Goal: Task Accomplishment & Management: Complete application form

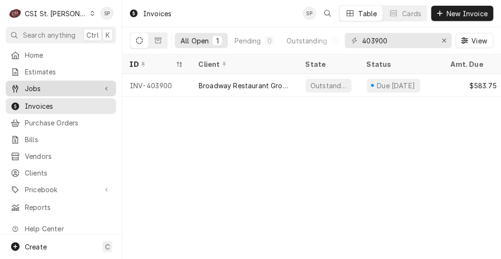
click at [64, 89] on span "Jobs" at bounding box center [61, 89] width 72 height 10
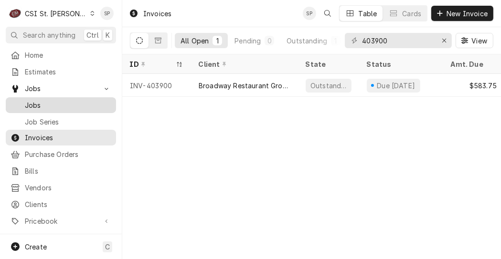
click at [46, 103] on span "Jobs" at bounding box center [68, 105] width 86 height 10
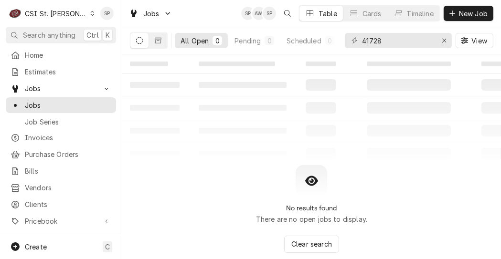
click at [463, 21] on div "SP AW SP Table Cards Timeline New Job" at bounding box center [367, 13] width 252 height 16
click at [468, 15] on span "New Job" at bounding box center [473, 14] width 32 height 10
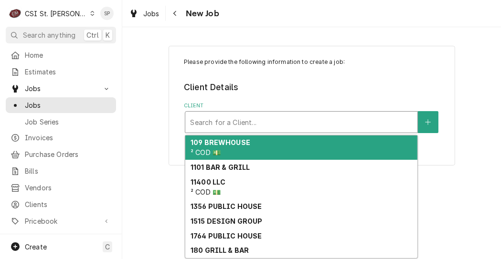
click at [235, 125] on div "Client" at bounding box center [301, 122] width 223 height 17
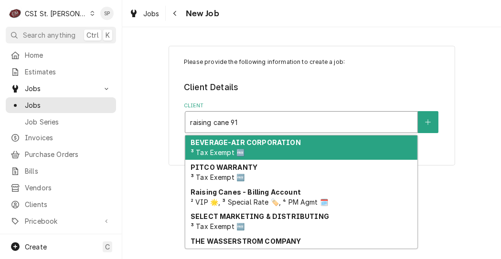
type input "raising cane 913"
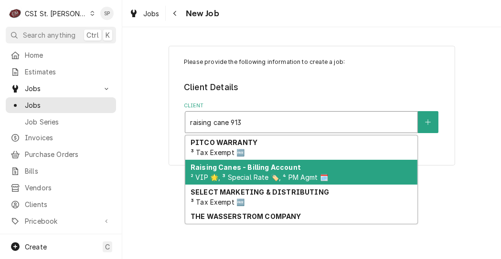
click at [221, 171] on strong "Raising Canes - Billing Account" at bounding box center [246, 167] width 110 height 8
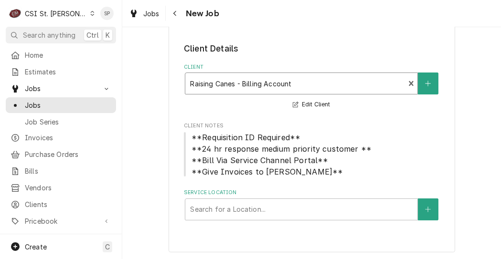
scroll to position [40, 0]
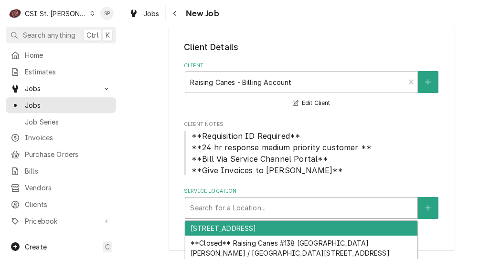
click at [266, 201] on div "Service Location" at bounding box center [301, 208] width 223 height 17
click at [244, 228] on div "[STREET_ADDRESS]" at bounding box center [301, 228] width 232 height 15
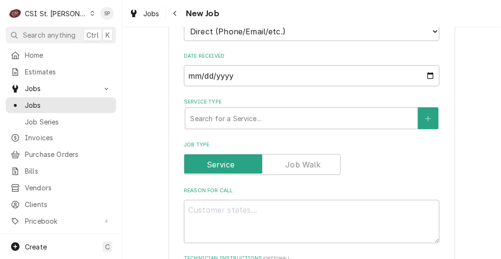
scroll to position [308, 0]
click at [492, 41] on div "Please provide the following information to create a job: Client Details Client…" at bounding box center [311, 256] width 379 height 1052
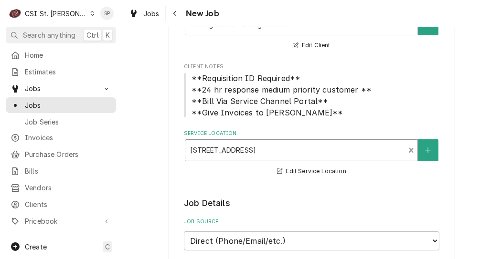
scroll to position [40, 0]
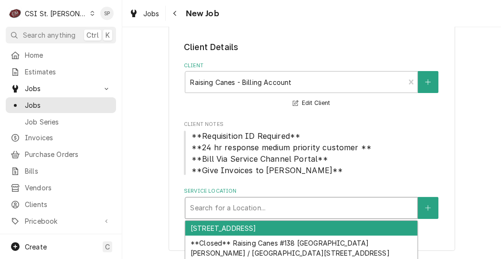
click at [296, 210] on div "Service Location" at bounding box center [301, 208] width 223 height 17
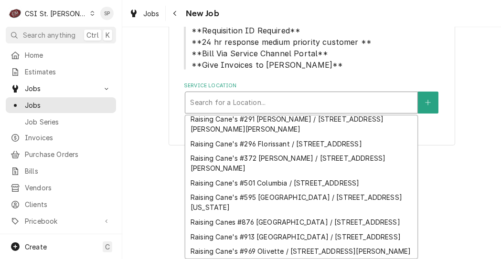
scroll to position [492, 0]
click at [293, 230] on div "Raising Cane's #913 Wentzville / 1580 Wentzville Pkwy, Wentzville, MO 63385" at bounding box center [301, 237] width 232 height 15
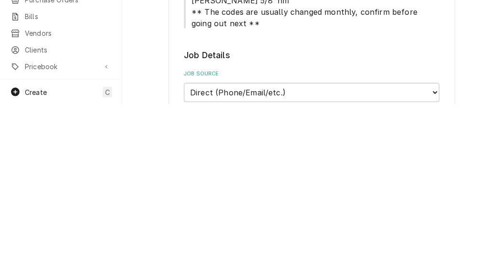
scroll to position [327, 0]
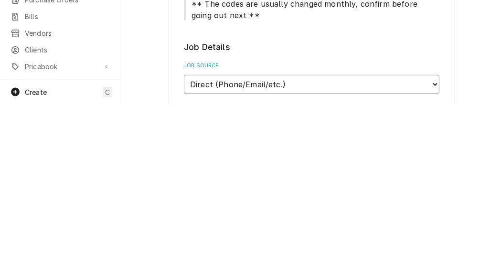
click at [431, 230] on select "Direct (Phone/Email/etc.) Service Channel Corrigo Ecotrak Other" at bounding box center [312, 239] width 256 height 19
type textarea "x"
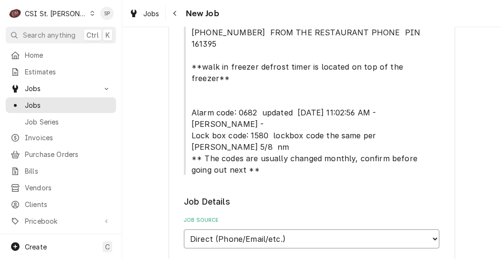
select select "1"
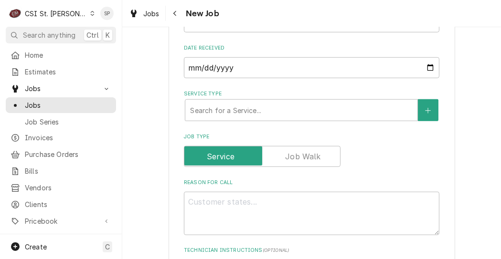
scroll to position [594, 0]
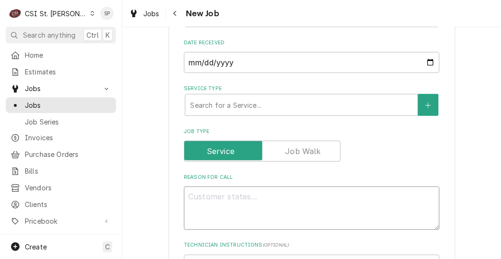
click at [191, 187] on textarea "Reason For Call" at bounding box center [312, 208] width 256 height 43
type textarea "x"
type textarea "f"
type textarea "x"
type textarea "fr"
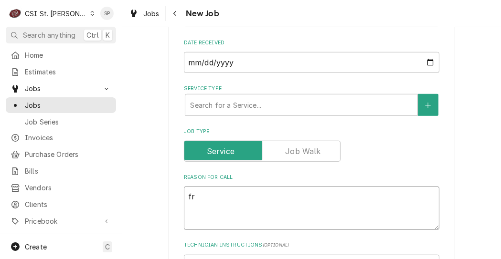
type textarea "x"
type textarea "fry"
type textarea "x"
type textarea "frye"
type textarea "x"
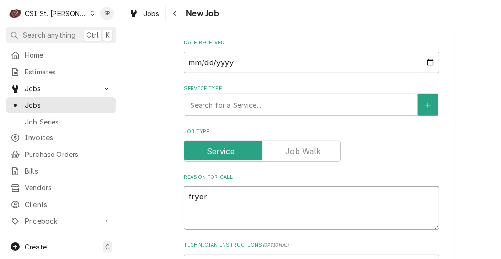
type textarea "fryer"
type textarea "x"
type textarea "fryer i"
type textarea "x"
type textarea "fryer is"
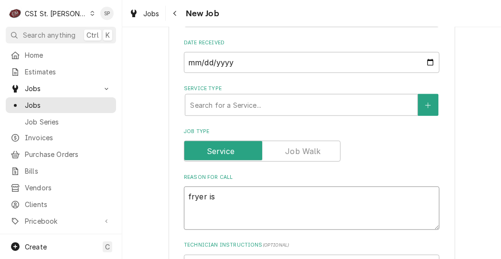
type textarea "x"
type textarea "fryer iss"
type textarea "x"
type textarea "fryer issu"
type textarea "x"
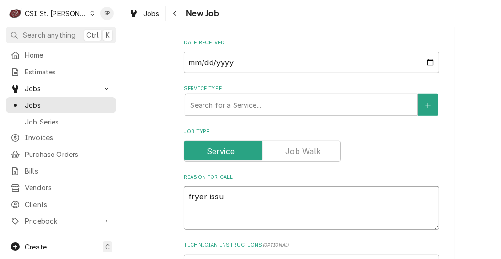
type textarea "fryer issue"
type textarea "x"
type textarea "fryer issue-"
type textarea "x"
type textarea "fryer issue-n"
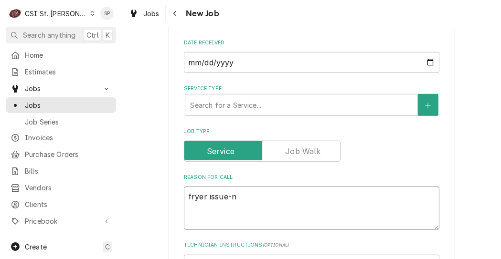
type textarea "x"
type textarea "fryer issue-no"
type textarea "x"
type textarea "fryer issue-no"
type textarea "x"
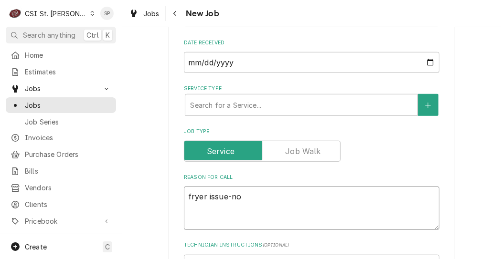
type textarea "fryer issue-no m"
type textarea "x"
type textarea "fryer issue-no mo"
type textarea "x"
type textarea "fryer issue-no mor"
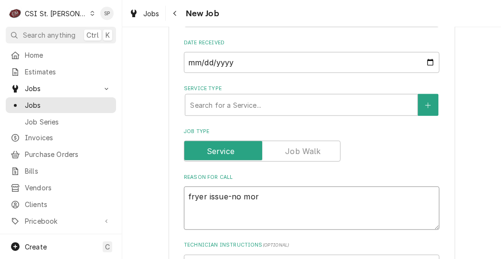
type textarea "x"
type textarea "fryer issue-no more"
type textarea "x"
type textarea "fryer issue-no more i"
type textarea "x"
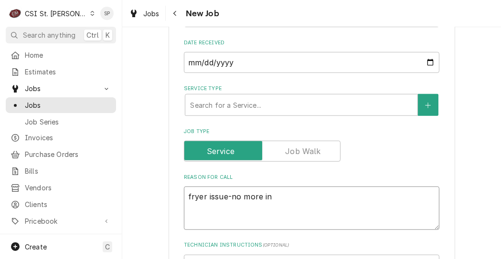
type textarea "fryer issue-no more inf"
type textarea "x"
type textarea "fryer issue-no more info"
type textarea "x"
type textarea "fryer issue-no more info"
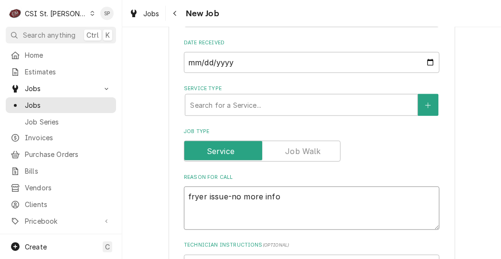
type textarea "x"
type textarea "fryer issue-no more info pr"
type textarea "x"
type textarea "fryer issue-no more info prov"
type textarea "x"
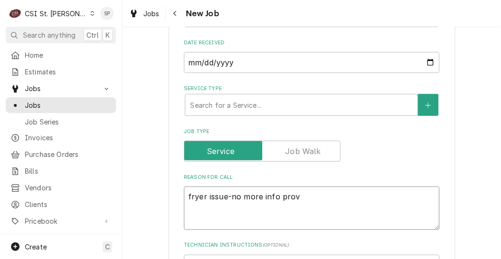
type textarea "fryer issue-no more info provi"
type textarea "x"
type textarea "fryer issue-no more info provid"
type textarea "x"
type textarea "fryer issue-no more info provide"
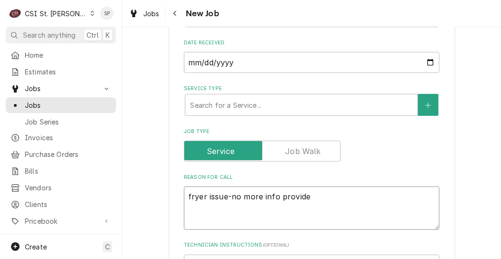
type textarea "x"
type textarea "fryer issue-no more info provided"
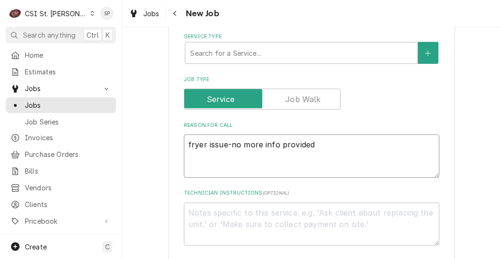
scroll to position [652, 0]
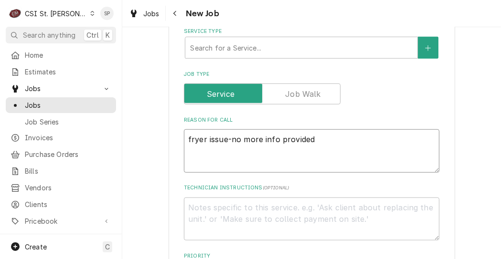
type textarea "x"
type textarea "fryer issue-no more info provided-"
type textarea "x"
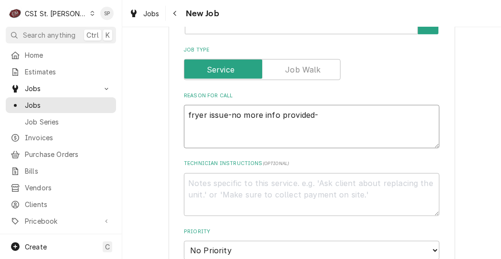
scroll to position [690, 0]
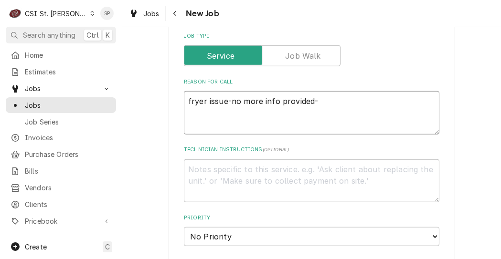
type textarea "fryer issue-no more info provided-"
click at [186, 160] on textarea "Technician Instructions ( optional )" at bounding box center [312, 181] width 256 height 43
type textarea "x"
type textarea "p"
type textarea "x"
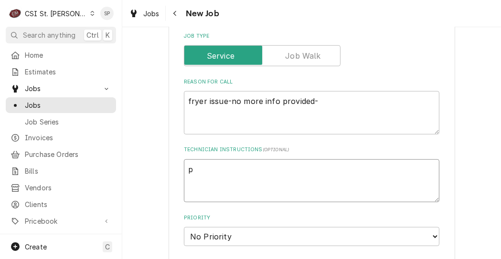
type textarea "pl"
type textarea "x"
type textarea "plea"
type textarea "x"
type textarea "pleas"
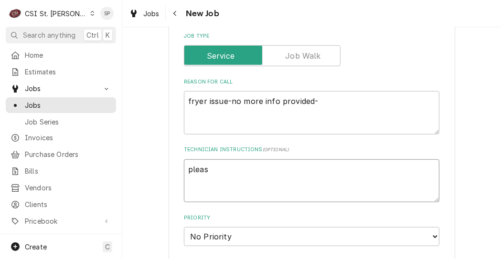
type textarea "x"
type textarea "please"
type textarea "x"
type textarea "please"
type textarea "x"
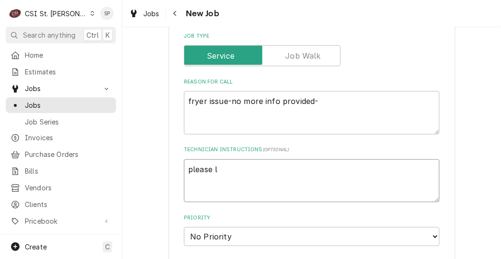
type textarea "please le"
type textarea "x"
type textarea "please let"
type textarea "x"
type textarea "please let"
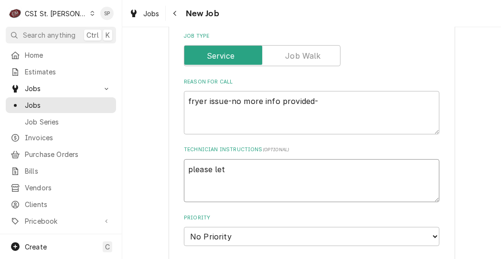
type textarea "x"
type textarea "please let j"
type textarea "x"
type textarea "please let je"
type textarea "x"
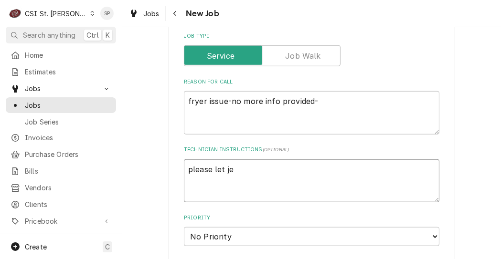
type textarea "please let jef"
type textarea "x"
type textarea "please let jeff"
type textarea "x"
type textarea "please let jeff"
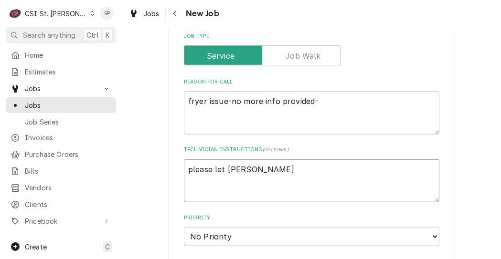
type textarea "x"
type textarea "please let jeff"
type textarea "x"
type textarea "please let jef"
type textarea "x"
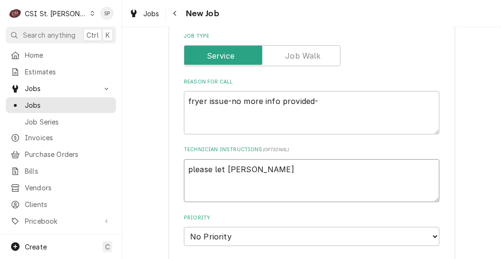
type textarea "please let je"
type textarea "x"
type textarea "please let j"
type textarea "x"
type textarea "please let"
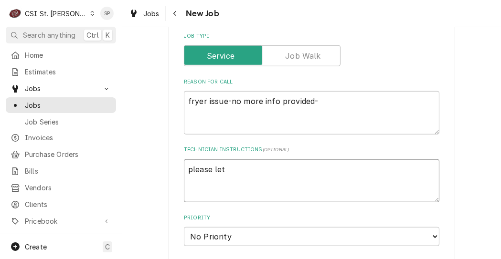
type textarea "x"
type textarea "please let"
type textarea "x"
type textarea "please le"
type textarea "x"
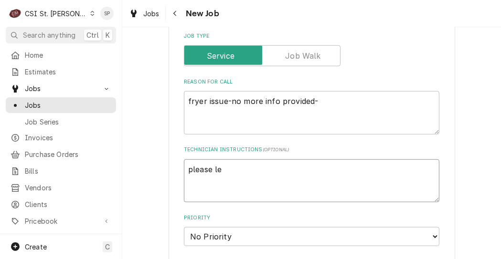
type textarea "please l"
type textarea "x"
type textarea "please"
type textarea "x"
type textarea "please c"
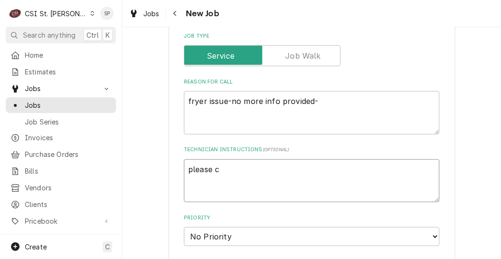
type textarea "x"
type textarea "please co"
type textarea "x"
type textarea "please con"
type textarea "x"
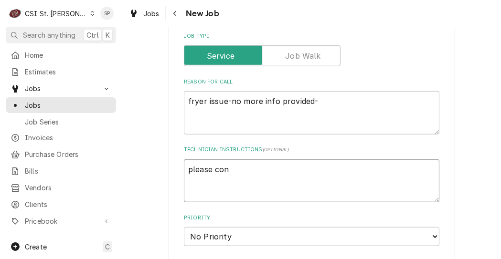
type textarea "please cont"
type textarea "x"
type textarea "please conta"
type textarea "x"
type textarea "please contac"
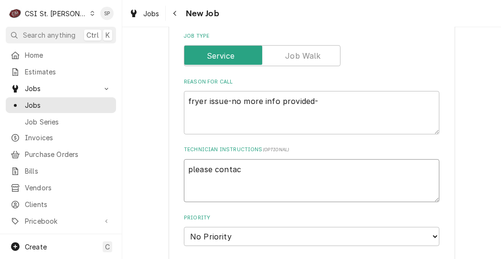
type textarea "x"
type textarea "please contact"
type textarea "x"
type textarea "please contact"
type textarea "x"
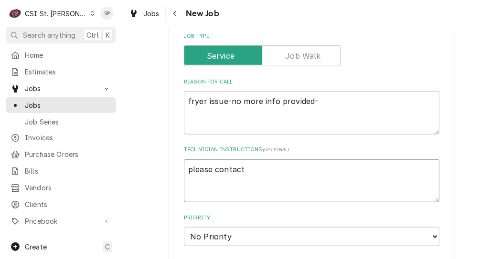
type textarea "please contact j"
type textarea "x"
type textarea "please contact je"
type textarea "x"
type textarea "please contact jef"
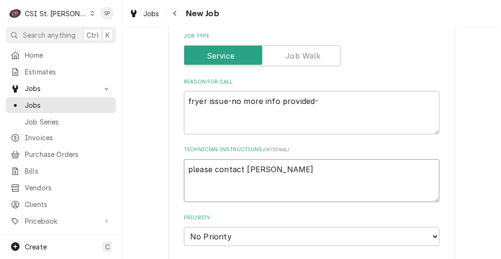
type textarea "x"
type textarea "please contact jeff"
type textarea "x"
type textarea "please contact jeff"
type textarea "x"
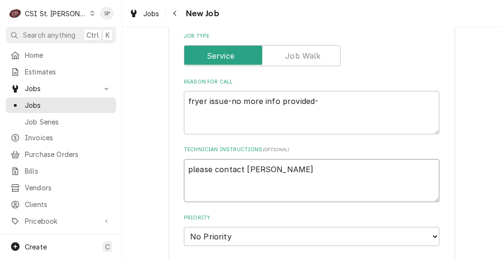
type textarea "please contact jeff w"
type textarea "x"
type textarea "please contact jeff wh"
type textarea "x"
type textarea "please contact jeff whe"
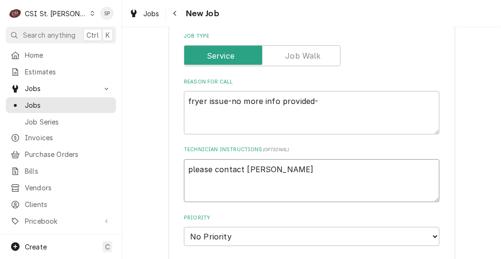
type textarea "x"
type textarea "please contact jeff when"
type textarea "x"
type textarea "please contact jeff when"
type textarea "x"
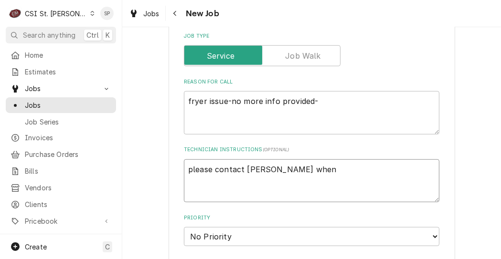
type textarea "please contact jeff when c"
type textarea "x"
type textarea "please contact jeff when co"
type textarea "x"
type textarea "please contact jeff when cop"
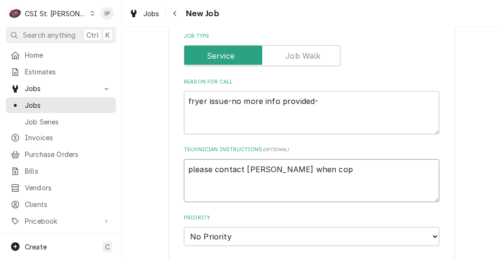
type textarea "x"
type textarea "please contact jeff when co"
type textarea "x"
type textarea "please contact jeff when com"
type textarea "x"
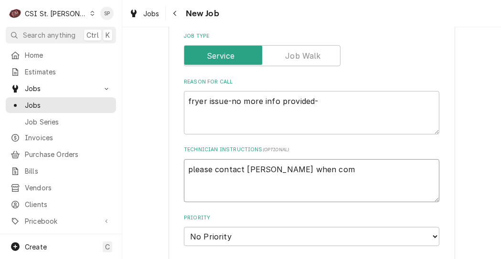
type textarea "please contact jeff when comp"
type textarea "x"
type textarea "please contact jeff when compl"
type textarea "x"
type textarea "please contact jeff when comple"
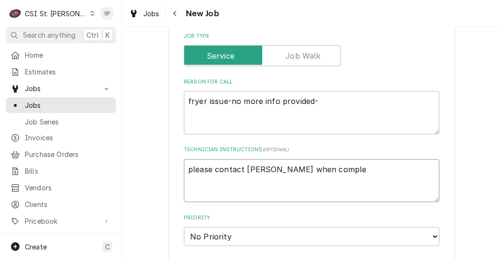
type textarea "x"
type textarea "please contact jeff when complet"
type textarea "x"
type textarea "please contact jeff when complete"
type textarea "x"
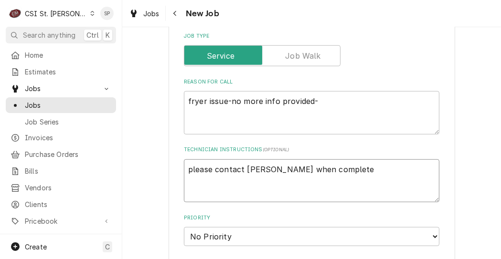
type textarea "please contact jeff when complete-"
type textarea "x"
type textarea "please contact jeff when complete-h"
type textarea "x"
type textarea "please contact jeff when complete-he"
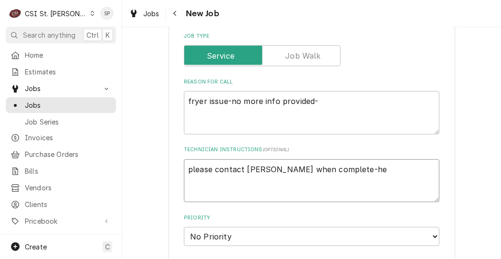
type textarea "x"
type textarea "please contact jeff when complete-he"
type textarea "x"
type textarea "please contact jeff when complete-he n"
type textarea "x"
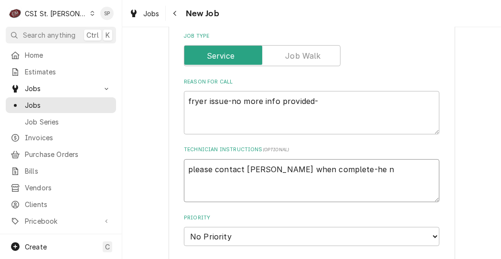
type textarea "please contact jeff when complete-he ne"
type textarea "x"
type textarea "please contact jeff when complete-he nee"
type textarea "x"
type textarea "please contact jeff when complete-he need"
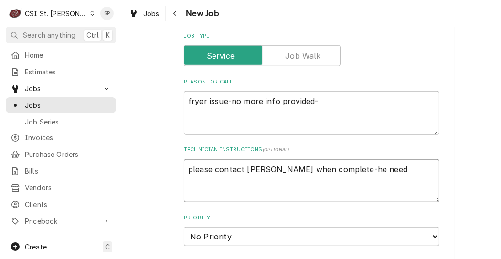
type textarea "x"
type textarea "please contact jeff when complete-he needs"
type textarea "x"
type textarea "please contact jeff when complete-he needst"
type textarea "x"
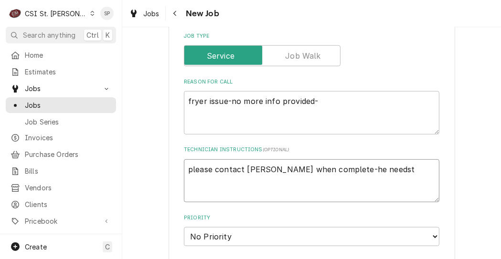
type textarea "please contact jeff when complete-he needsto"
type textarea "x"
type textarea "please contact jeff when complete-he needst"
type textarea "x"
type textarea "please contact jeff when complete-he needs"
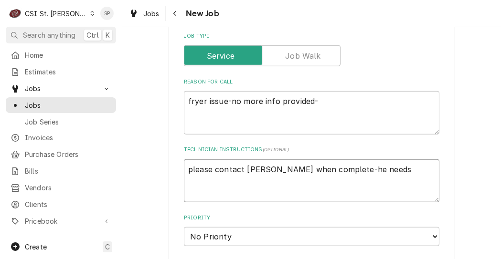
type textarea "x"
type textarea "please contact jeff when complete-he needs"
type textarea "x"
type textarea "please contact jeff when complete-he needs t"
type textarea "x"
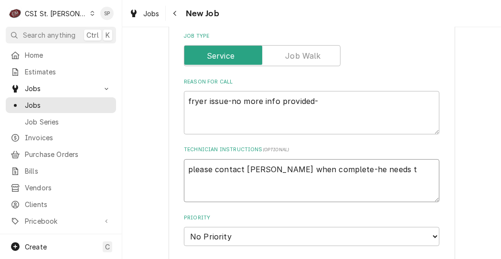
type textarea "please contact jeff when complete-he needs to"
type textarea "x"
type textarea "please contact jeff when complete-he needs to"
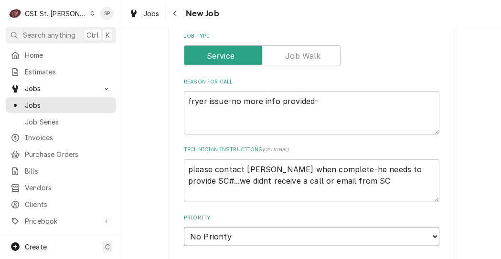
click at [430, 227] on select "No Priority Urgent High Medium Low" at bounding box center [312, 236] width 256 height 19
click at [184, 227] on select "No Priority Urgent High Medium Low" at bounding box center [312, 236] width 256 height 19
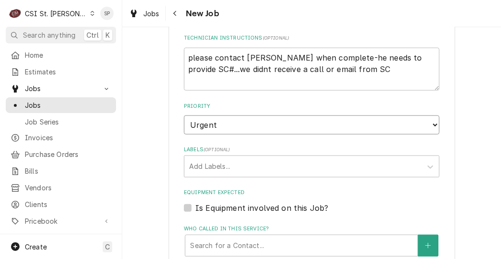
scroll to position [805, 0]
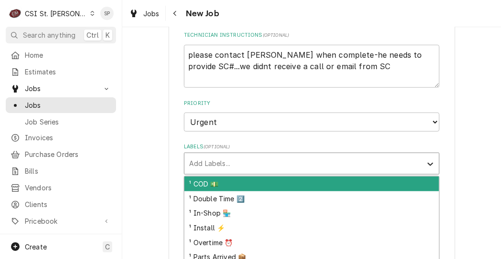
click at [426, 160] on icon "Labels" at bounding box center [431, 165] width 10 height 10
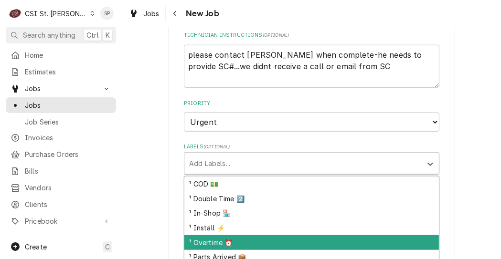
click at [218, 236] on div "¹ Overtime ⏰" at bounding box center [311, 243] width 255 height 15
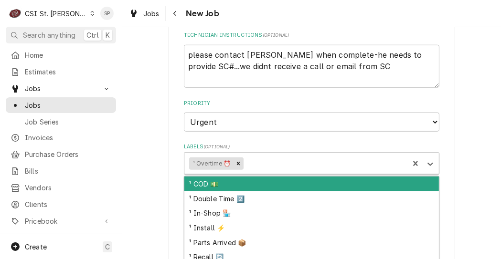
click at [253, 155] on div "Labels" at bounding box center [324, 163] width 159 height 17
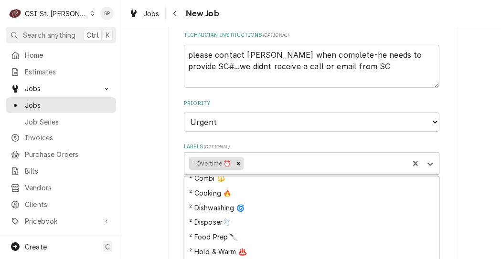
scroll to position [143, 0]
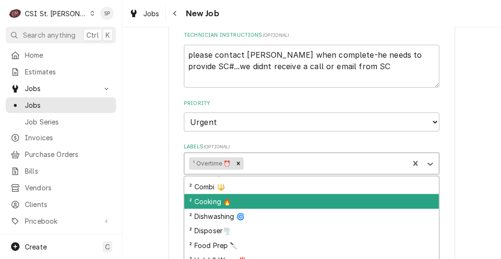
click at [212, 194] on div "² Cooking 🔥" at bounding box center [311, 201] width 255 height 15
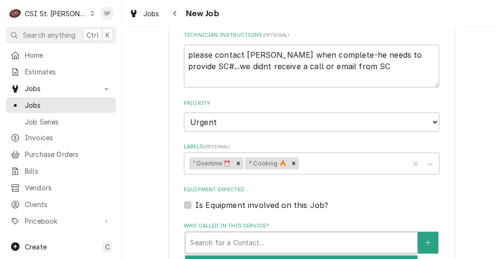
click at [329, 235] on div "Who called in this service?" at bounding box center [301, 243] width 223 height 17
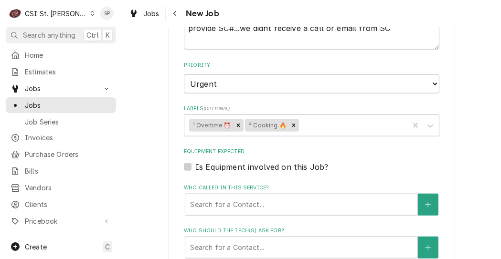
scroll to position [862, 0]
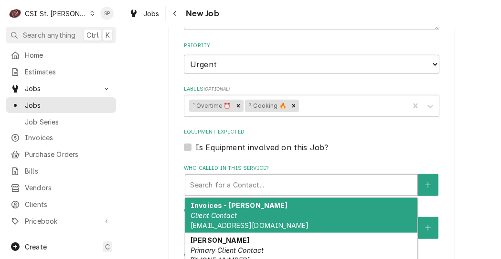
click at [368, 177] on div "Who called in this service?" at bounding box center [301, 185] width 223 height 17
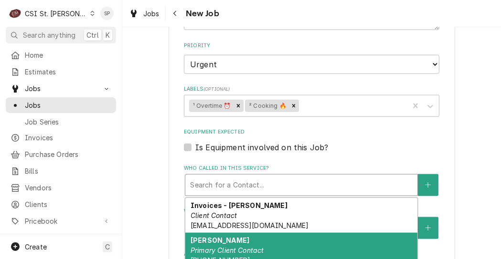
click at [222, 247] on em "Primary Client Contact" at bounding box center [228, 251] width 74 height 8
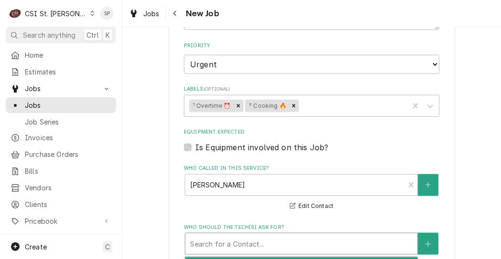
click at [348, 236] on div "Who should the tech(s) ask for?" at bounding box center [301, 244] width 223 height 17
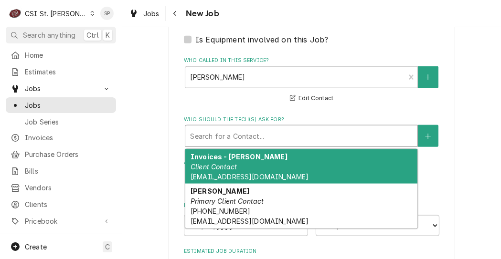
scroll to position [977, 0]
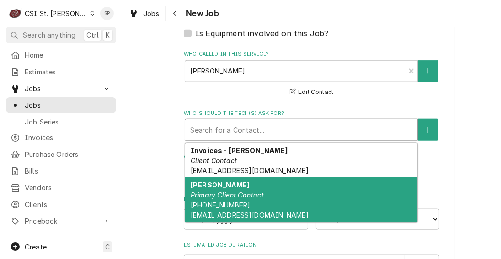
click at [269, 178] on div "Jeff Costa Primary Client Contact (636) 399-1299 jcosta@raisingcanes.com" at bounding box center [301, 200] width 232 height 45
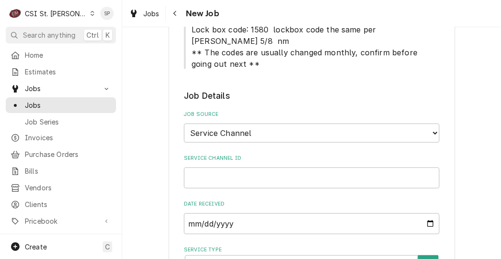
scroll to position [452, 0]
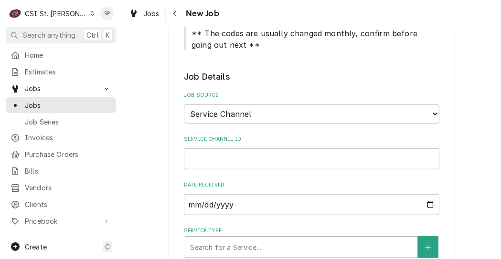
click at [396, 239] on div "Service Type" at bounding box center [301, 247] width 223 height 17
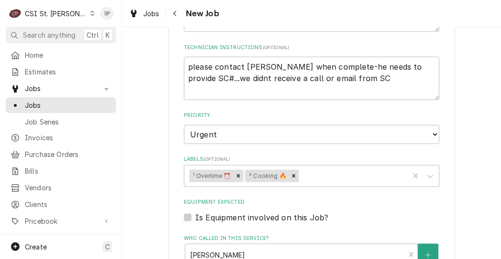
scroll to position [809, 0]
click at [195, 212] on label "Is Equipment involved on this Job?" at bounding box center [261, 217] width 133 height 11
click at [195, 212] on input "Equipment Expected" at bounding box center [323, 222] width 256 height 21
click at [208, 246] on div "Equipment" at bounding box center [301, 254] width 223 height 17
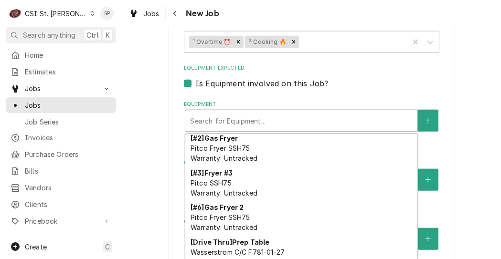
scroll to position [376, 0]
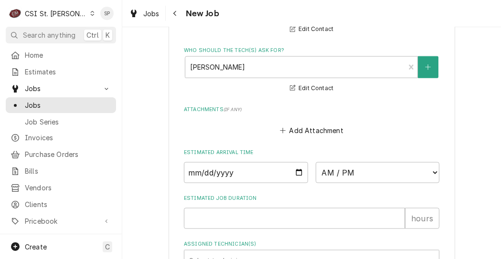
scroll to position [1096, 0]
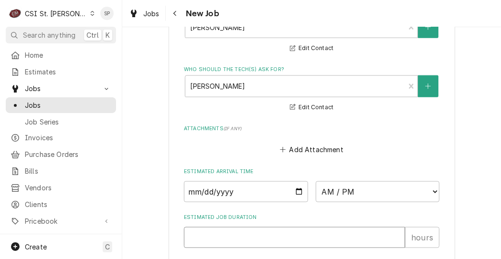
click at [316, 227] on input "Estimated Job Duration" at bounding box center [294, 237] width 221 height 21
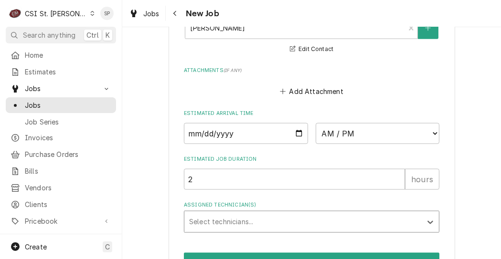
scroll to position [1165, 0]
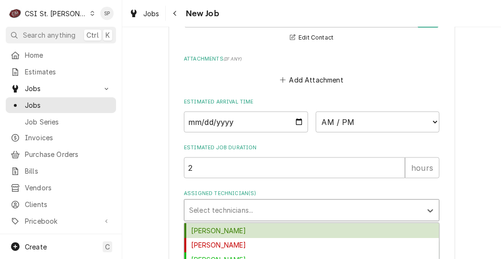
click at [368, 202] on div "Assigned Technician(s)" at bounding box center [303, 210] width 228 height 17
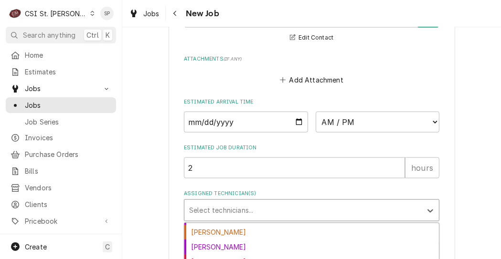
scroll to position [145, 0]
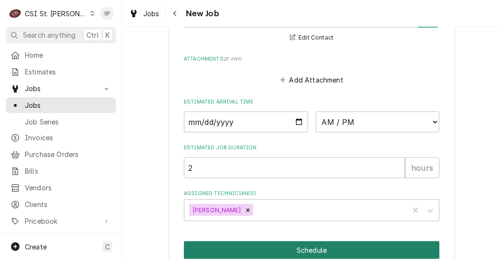
click at [312, 242] on button "Schedule" at bounding box center [312, 251] width 256 height 18
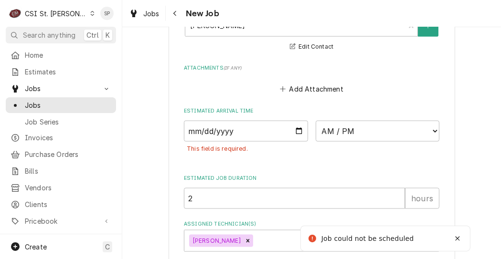
scroll to position [1165, 0]
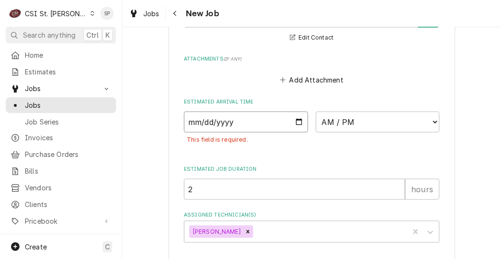
click at [293, 112] on input "Date" at bounding box center [246, 122] width 124 height 21
click at [428, 112] on select "AM / PM 6:00 AM 6:15 AM 6:30 AM 6:45 AM 7:00 AM 7:15 AM 7:30 AM 7:45 AM 8:00 AM…" at bounding box center [378, 122] width 124 height 21
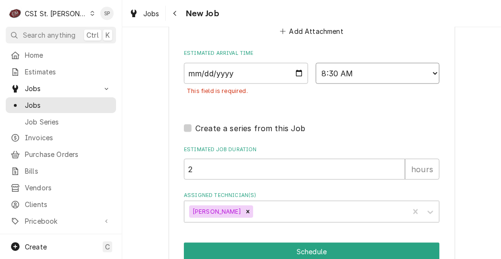
scroll to position [1216, 0]
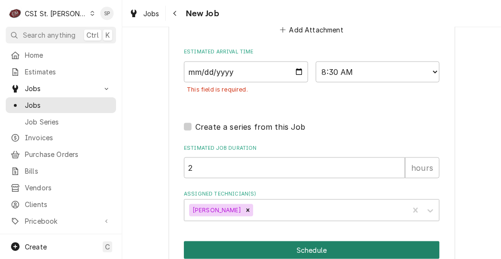
click at [281, 242] on button "Schedule" at bounding box center [312, 251] width 256 height 18
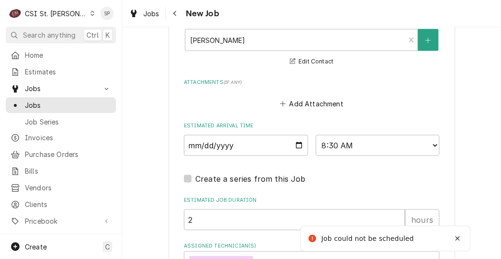
scroll to position [515, 0]
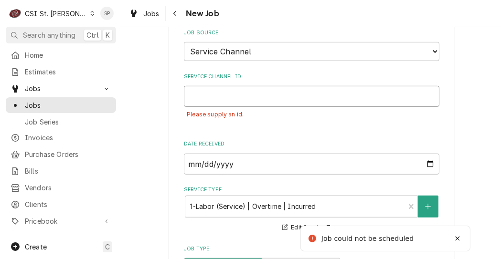
click at [223, 86] on input "Service Channel ID" at bounding box center [312, 96] width 256 height 21
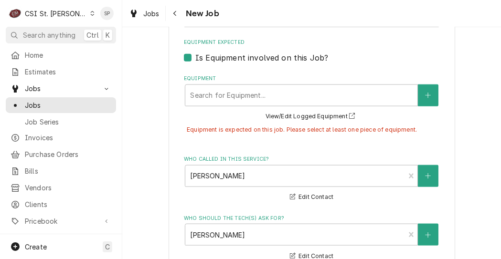
scroll to position [989, 0]
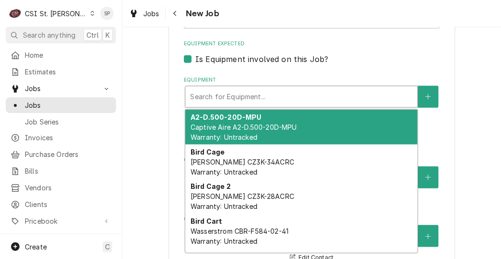
click at [269, 88] on div "Equipment" at bounding box center [301, 96] width 223 height 17
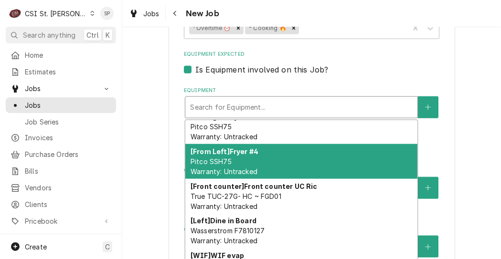
scroll to position [969, 0]
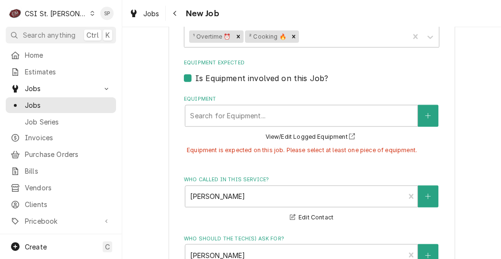
click at [195, 73] on label "Is Equipment involved on this Job?" at bounding box center [261, 78] width 133 height 11
click at [195, 73] on input "Equipment Expected" at bounding box center [323, 83] width 256 height 21
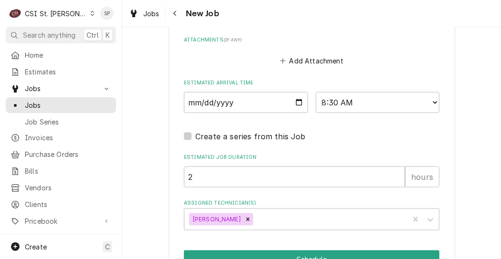
scroll to position [1156, 0]
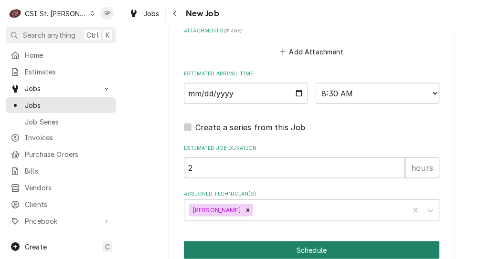
click at [276, 242] on button "Schedule" at bounding box center [312, 251] width 256 height 18
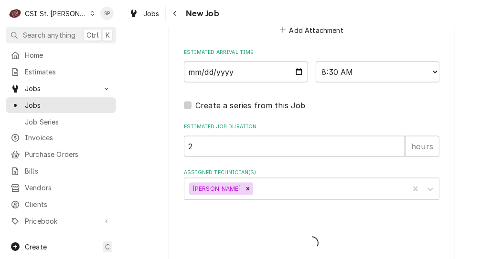
scroll to position [1126, 0]
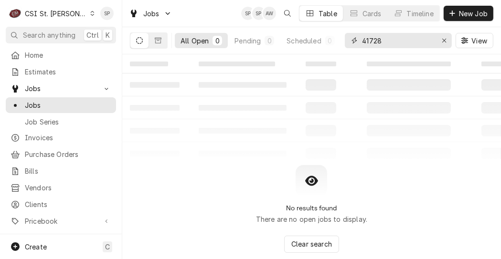
click at [386, 43] on input "41728" at bounding box center [398, 40] width 72 height 15
click at [63, 104] on span "Jobs" at bounding box center [68, 105] width 86 height 10
click at [239, 43] on div "Pending" at bounding box center [248, 41] width 26 height 10
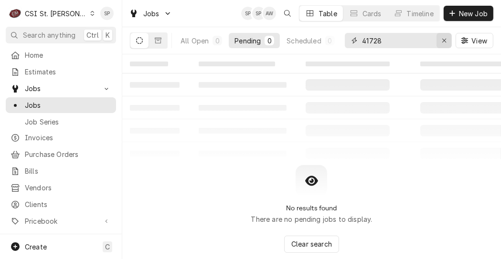
click at [443, 40] on icon "Erase input" at bounding box center [444, 40] width 5 height 7
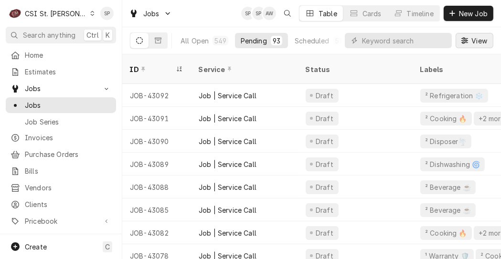
click at [466, 41] on icon "Dynamic Content Wrapper" at bounding box center [465, 40] width 7 height 6
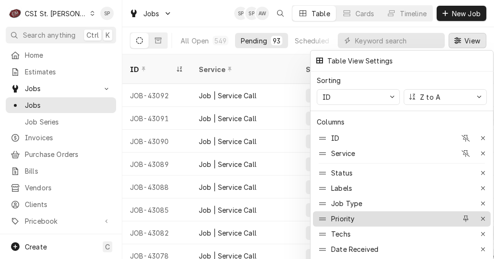
click at [341, 214] on div "Priority" at bounding box center [342, 219] width 23 height 10
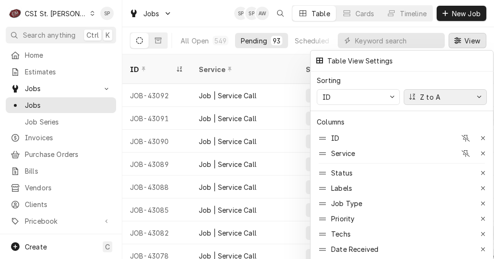
click at [420, 93] on div "Z to A" at bounding box center [430, 97] width 24 height 10
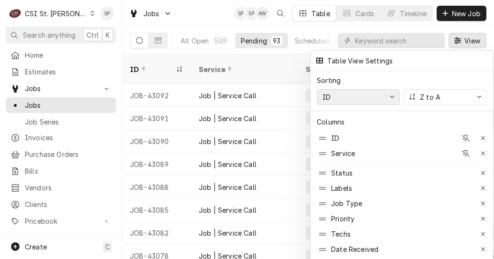
click at [355, 92] on div "ID" at bounding box center [354, 97] width 66 height 10
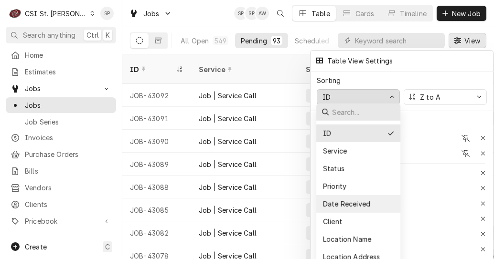
click at [323, 201] on div "Date Received" at bounding box center [345, 204] width 49 height 10
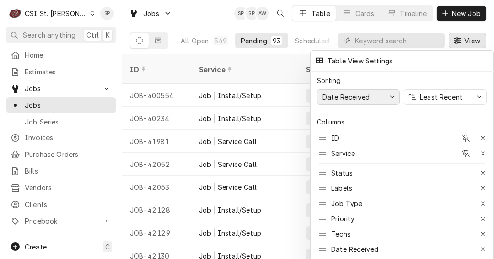
click at [390, 94] on icon "button" at bounding box center [392, 97] width 5 height 6
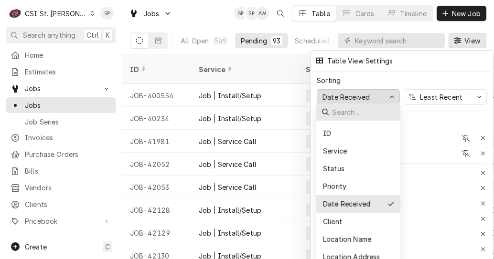
click at [390, 94] on icon "button" at bounding box center [392, 97] width 5 height 6
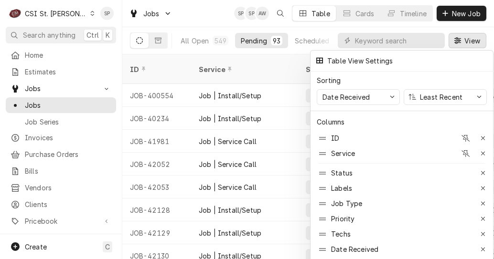
click at [269, 61] on div at bounding box center [247, 129] width 494 height 259
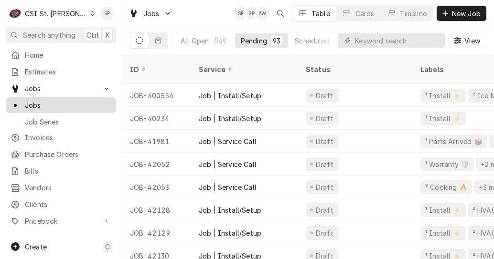
click at [65, 101] on span "Jobs" at bounding box center [68, 105] width 86 height 10
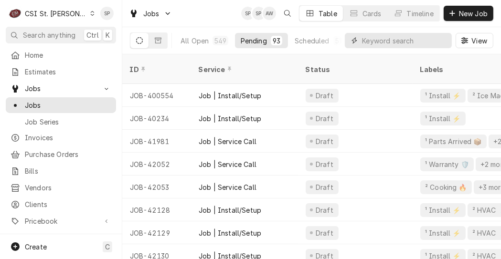
click at [379, 43] on input "Dynamic Content Wrapper" at bounding box center [404, 40] width 85 height 15
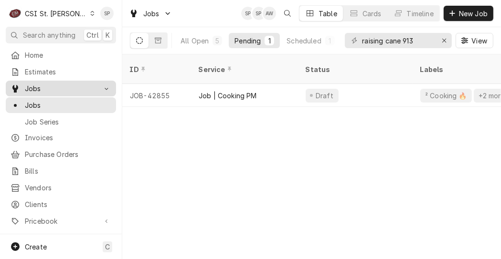
click at [50, 90] on span "Jobs" at bounding box center [61, 89] width 72 height 10
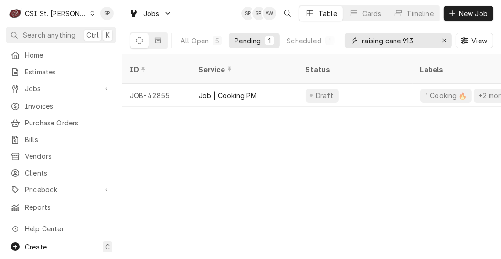
click at [415, 42] on input "raising cane 913" at bounding box center [398, 40] width 72 height 15
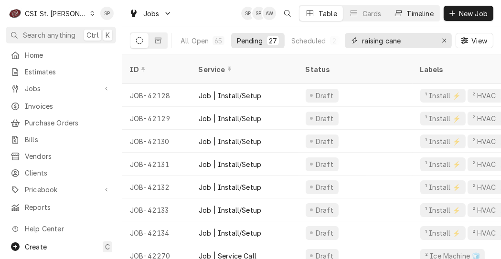
type input "raising cane"
click at [409, 13] on div "Timeline" at bounding box center [420, 14] width 27 height 10
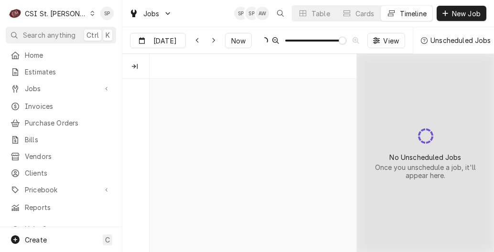
click at [409, 13] on div "Timeline" at bounding box center [413, 14] width 27 height 10
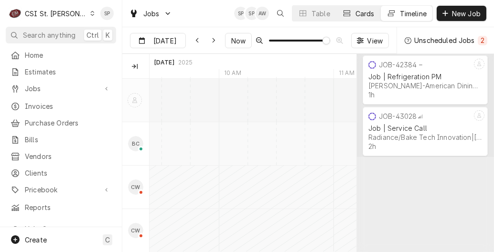
click at [350, 11] on button "Cards" at bounding box center [358, 13] width 44 height 15
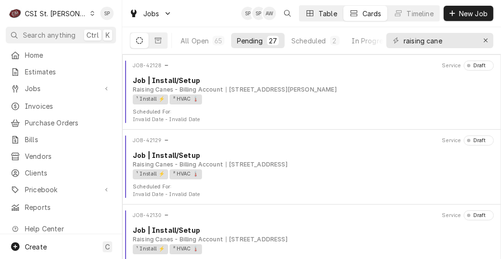
click at [319, 12] on div "Table" at bounding box center [328, 14] width 19 height 10
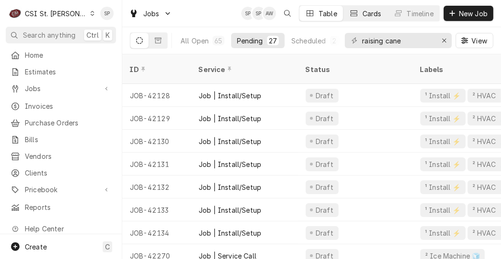
click at [354, 12] on icon "Dynamic Content Wrapper" at bounding box center [354, 13] width 7 height 7
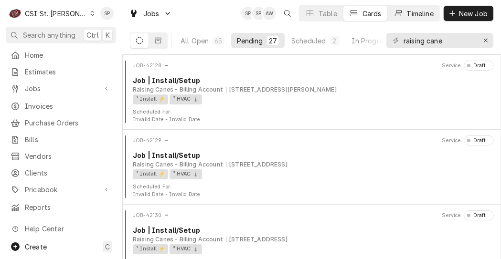
click at [395, 14] on icon "Dynamic Content Wrapper" at bounding box center [398, 14] width 7 height 6
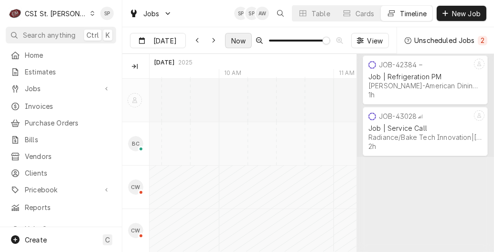
click at [240, 40] on span "Now" at bounding box center [238, 41] width 18 height 10
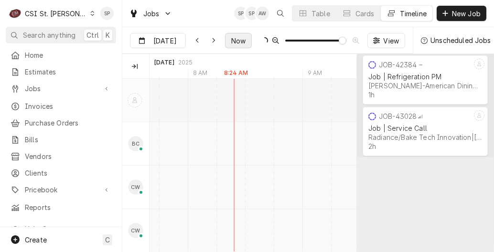
type input "Oct 4"
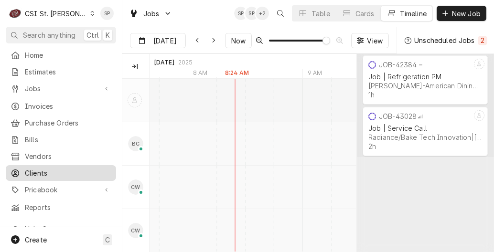
click at [44, 168] on span "Clients" at bounding box center [68, 173] width 86 height 10
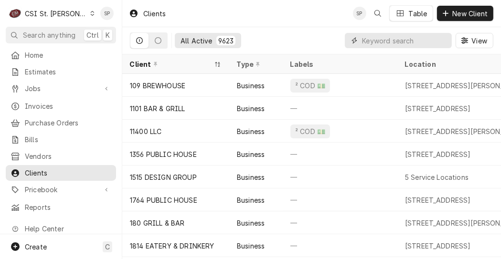
click at [385, 43] on input "Dynamic Content Wrapper" at bounding box center [404, 40] width 85 height 15
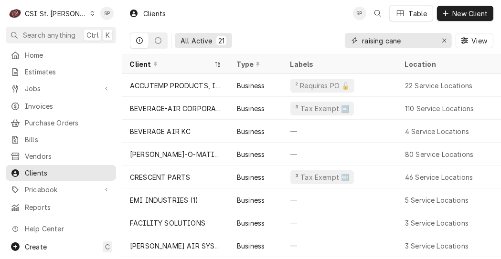
type input "raising cane"
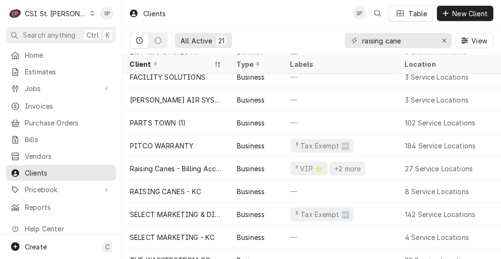
scroll to position [153, 0]
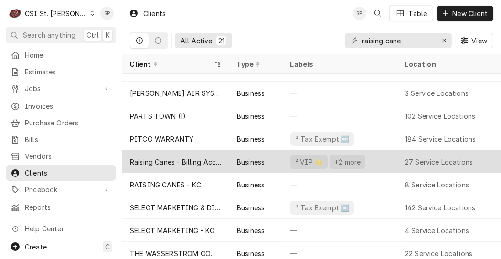
click at [144, 159] on div "Raising Canes - Billing Account" at bounding box center [176, 162] width 92 height 10
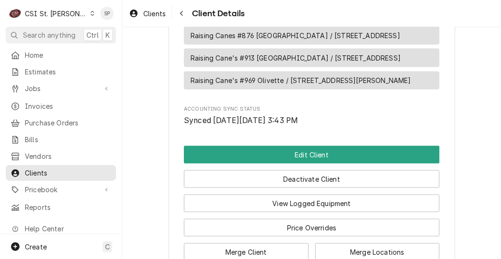
scroll to position [1229, 0]
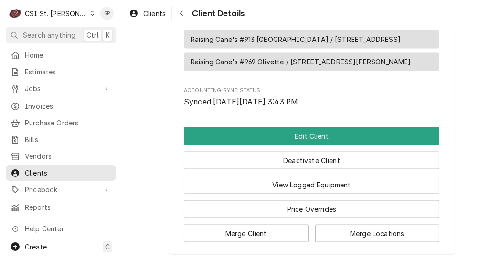
click at [285, 44] on span "Raising Cane's #913 Wentzville / 1580 Wentzville Pkwy, Wentzville, MO 63385" at bounding box center [296, 39] width 210 height 10
click at [243, 44] on span "Raising Cane's #913 Wentzville / 1580 Wentzville Pkwy, Wentzville, MO 63385" at bounding box center [296, 39] width 210 height 10
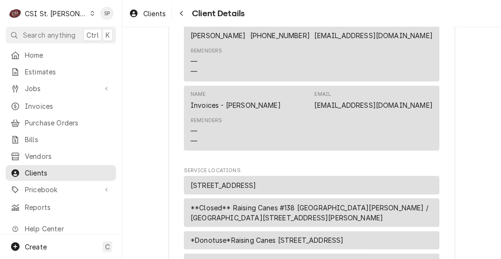
scroll to position [430, 0]
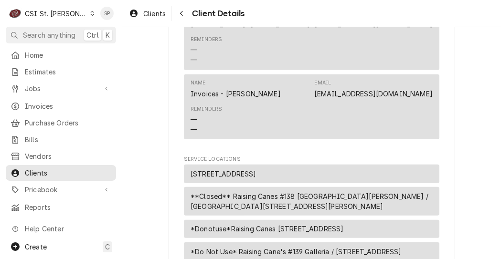
click at [257, 176] on span "15698 Manchester Rd, Ellisville, MO 63011" at bounding box center [224, 174] width 66 height 10
click at [50, 170] on span "Clients" at bounding box center [68, 173] width 86 height 10
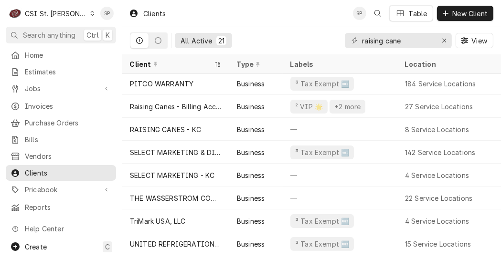
scroll to position [210, 0]
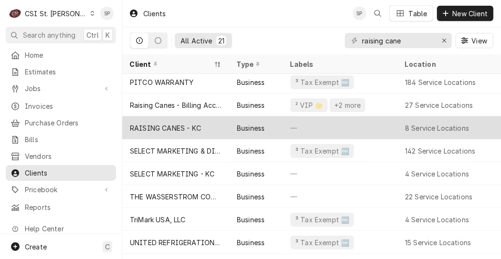
click at [251, 123] on div "Business" at bounding box center [251, 128] width 28 height 10
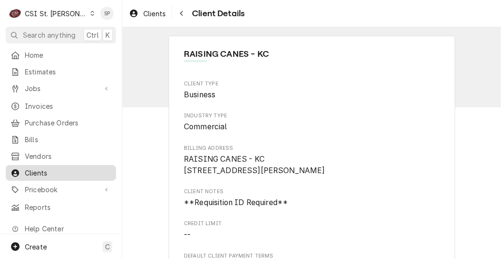
click at [47, 171] on span "Clients" at bounding box center [68, 173] width 86 height 10
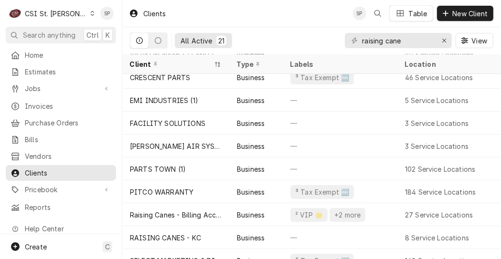
scroll to position [118, 0]
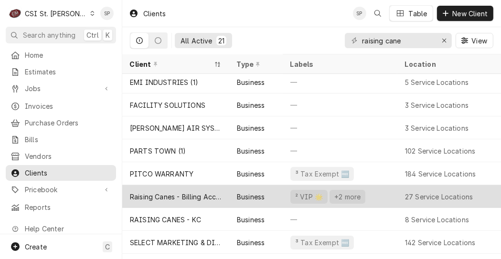
click at [248, 193] on div "Business" at bounding box center [251, 197] width 28 height 10
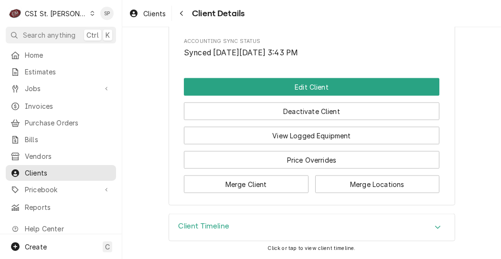
scroll to position [1358, 0]
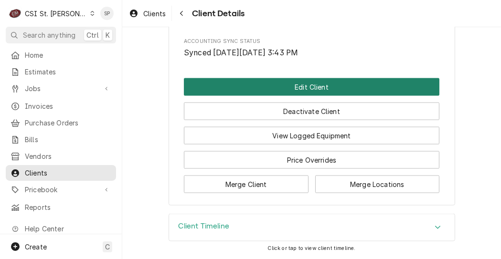
click at [360, 86] on button "Edit Client" at bounding box center [312, 87] width 256 height 18
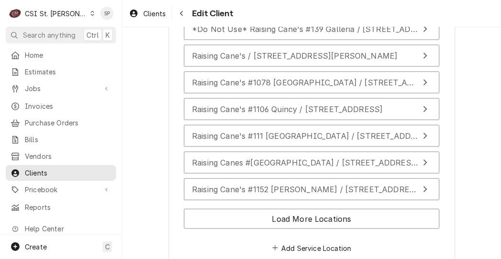
scroll to position [1108, 0]
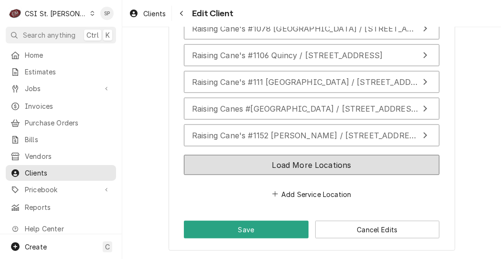
click at [324, 165] on button "Load More Locations" at bounding box center [312, 165] width 256 height 20
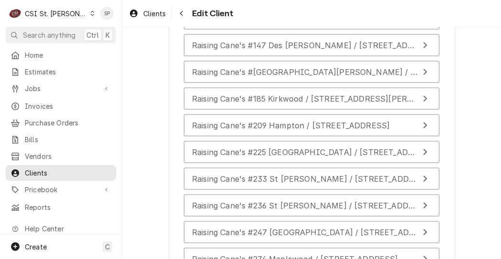
scroll to position [1377, 0]
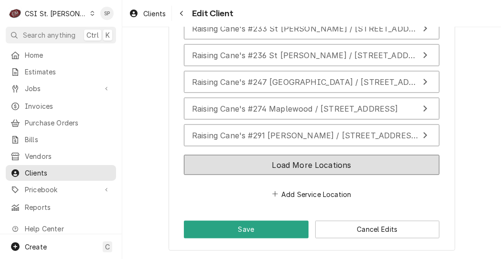
click at [309, 164] on button "Load More Locations" at bounding box center [312, 165] width 256 height 20
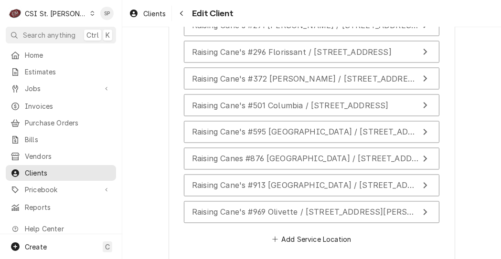
scroll to position [1492, 0]
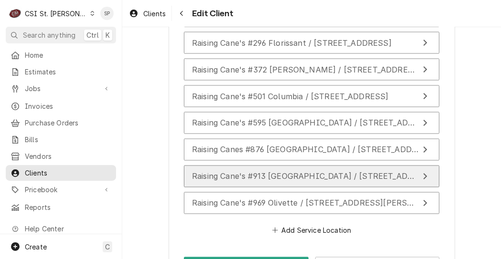
click at [289, 181] on span "Raising Cane's #913 [GEOGRAPHIC_DATA] / [STREET_ADDRESS]" at bounding box center [314, 177] width 245 height 10
type textarea "x"
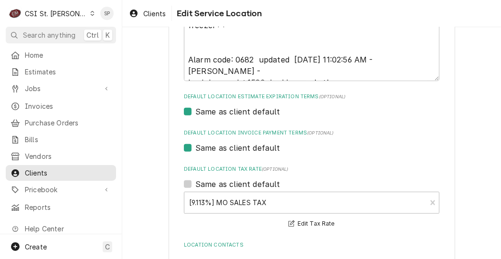
scroll to position [530, 0]
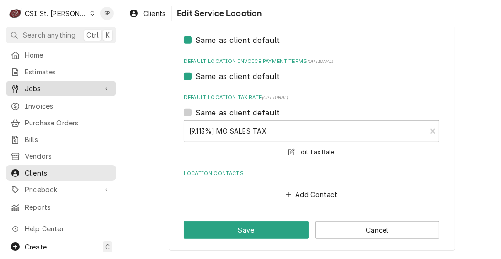
click at [36, 84] on span "Jobs" at bounding box center [61, 89] width 72 height 10
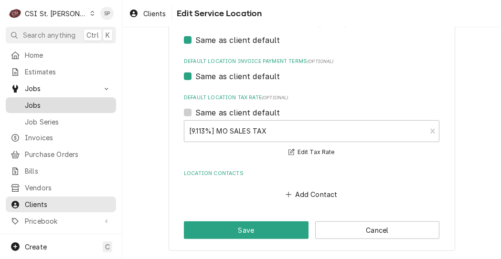
click at [34, 100] on span "Jobs" at bounding box center [68, 105] width 86 height 10
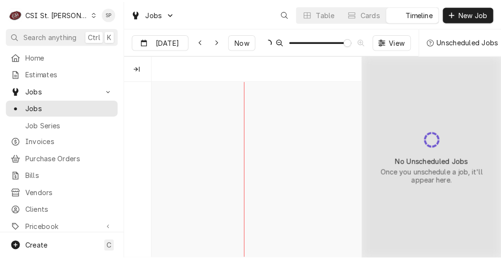
scroll to position [0, 4119]
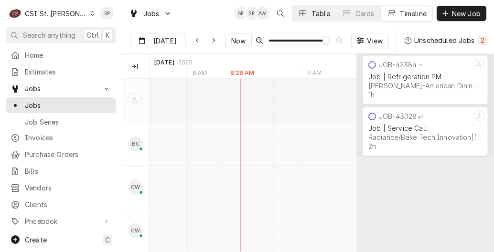
click at [312, 18] on button "Table" at bounding box center [313, 13] width 43 height 15
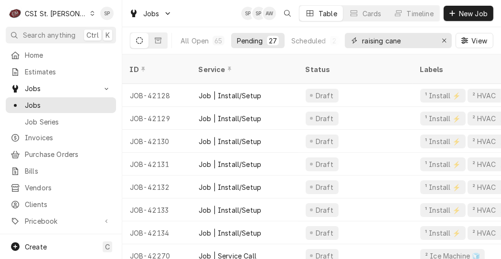
click at [415, 41] on input "raising cane" at bounding box center [398, 40] width 72 height 15
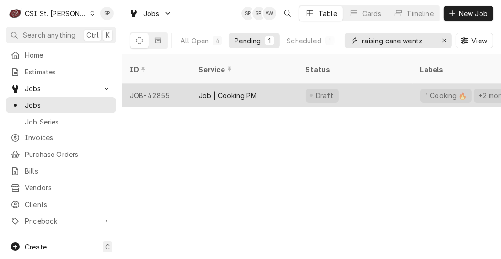
type input "raising cane wentz"
click at [140, 88] on div "JOB-42855" at bounding box center [156, 95] width 69 height 23
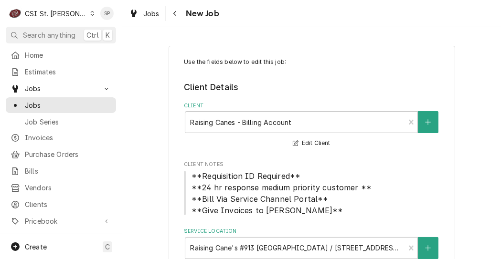
type textarea "x"
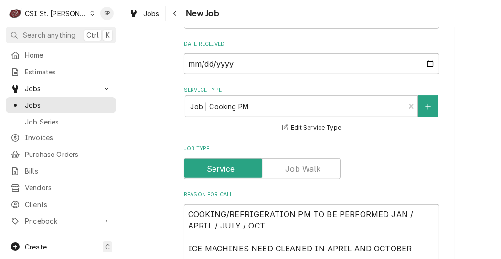
scroll to position [605, 0]
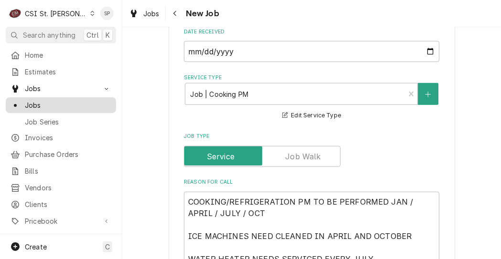
click at [65, 105] on span "Jobs" at bounding box center [68, 105] width 86 height 10
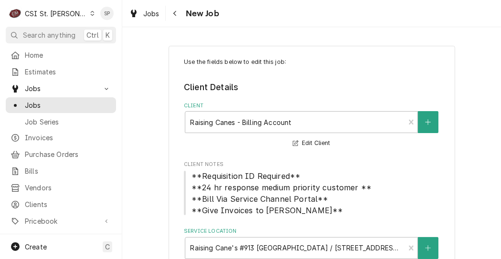
type textarea "x"
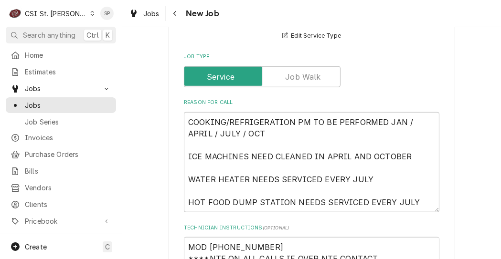
scroll to position [688, 0]
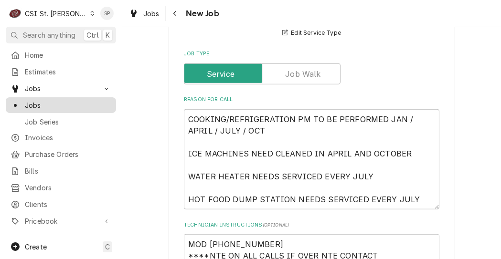
click at [82, 103] on span "Jobs" at bounding box center [68, 105] width 86 height 10
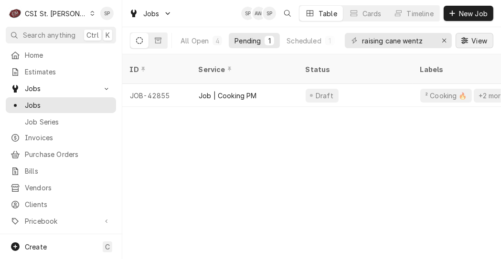
click at [483, 44] on span "View" at bounding box center [480, 41] width 20 height 10
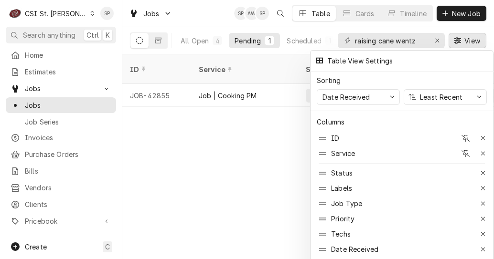
click at [249, 129] on div at bounding box center [247, 129] width 494 height 259
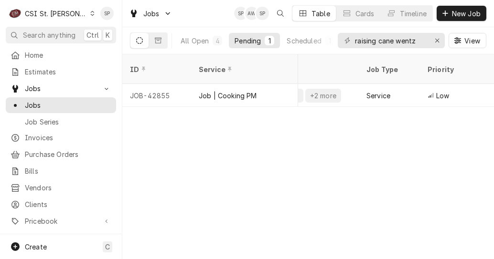
scroll to position [0, 172]
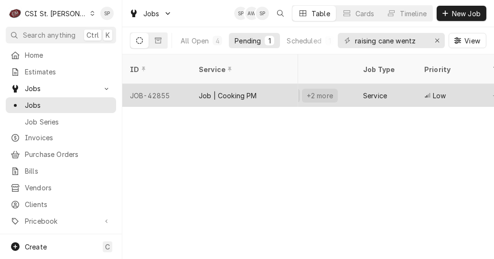
click at [312, 91] on div "+2 more" at bounding box center [320, 96] width 28 height 10
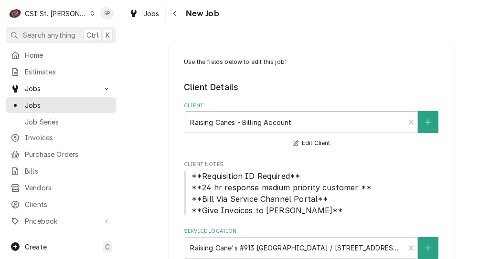
type textarea "x"
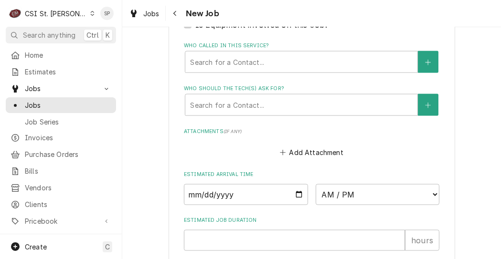
scroll to position [1211, 0]
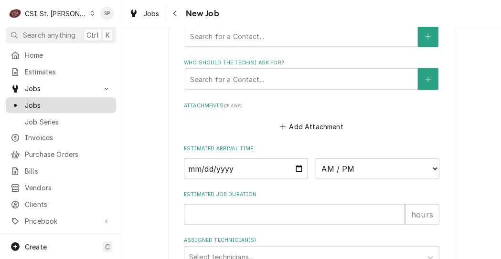
click at [51, 101] on span "Jobs" at bounding box center [68, 105] width 86 height 10
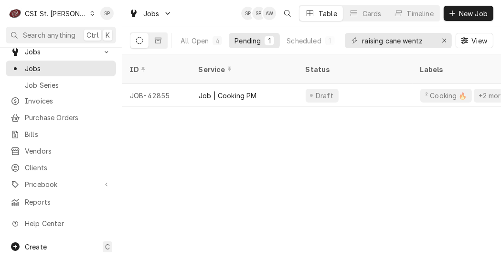
scroll to position [46, 0]
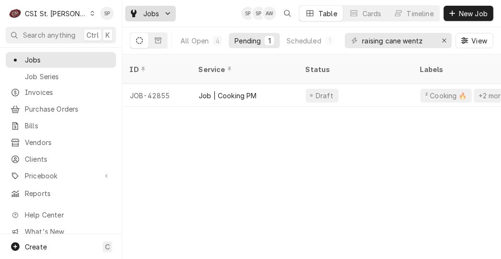
click at [170, 11] on icon "Dynamic Content Wrapper" at bounding box center [167, 14] width 5 height 6
click at [319, 64] on html "C CSI St. Louis SP Search anything Ctrl K Home Estimates Jobs Jobs Job Series I…" at bounding box center [250, 129] width 501 height 259
click at [319, 65] on div "Status" at bounding box center [354, 70] width 97 height 10
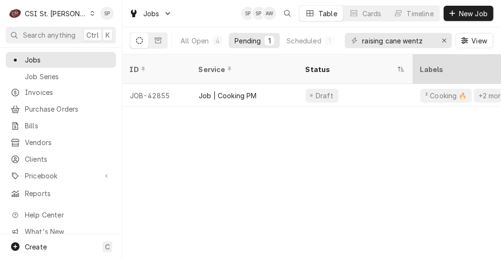
click at [440, 69] on div "Labels" at bounding box center [470, 69] width 111 height 26
click at [435, 65] on div "Labels" at bounding box center [469, 70] width 99 height 10
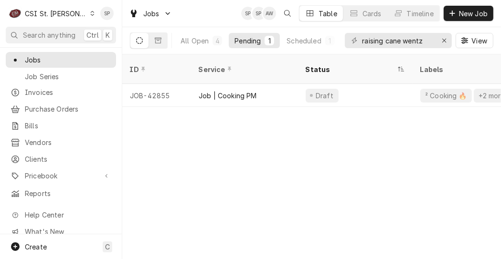
click at [420, 220] on div "ID Service Status Labels Job Type Priority Techs Date Received Client Location …" at bounding box center [311, 156] width 379 height 205
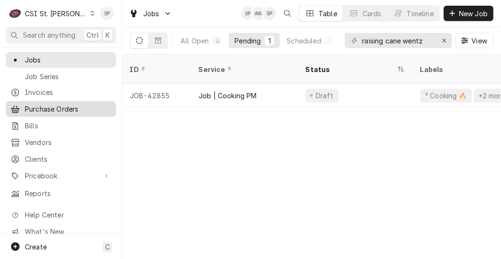
click at [51, 101] on link "Purchase Orders" at bounding box center [61, 109] width 110 height 16
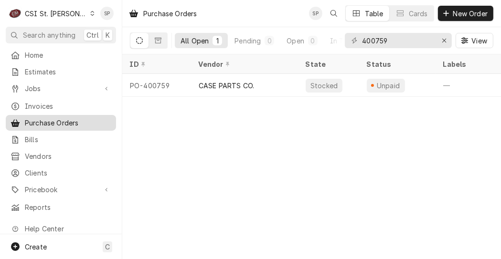
click at [51, 126] on link "Purchase Orders" at bounding box center [61, 123] width 110 height 16
click at [443, 46] on button "Erase input" at bounding box center [444, 40] width 15 height 15
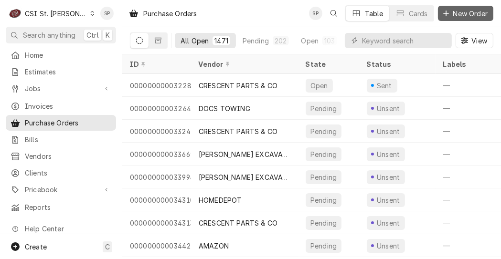
click at [468, 10] on span "New Order" at bounding box center [471, 14] width 38 height 10
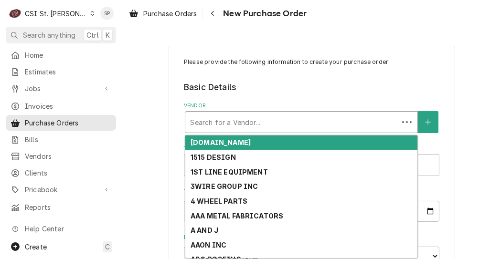
click at [317, 117] on div "Vendor" at bounding box center [292, 122] width 204 height 17
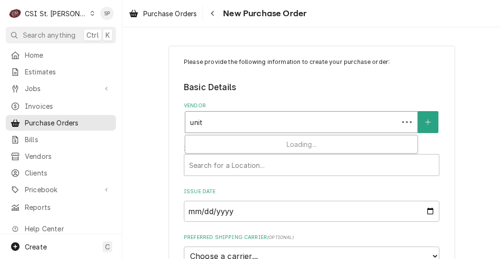
type input "unite"
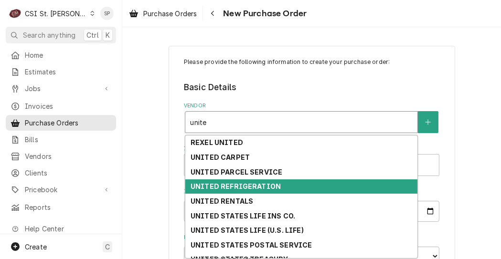
click at [267, 187] on strong "UNITED REFRIGERATION" at bounding box center [236, 187] width 90 height 8
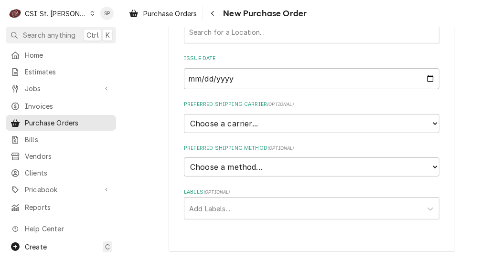
scroll to position [182, 0]
click at [263, 168] on select "Choose a method... Ground Next Day Early AM Next Day Air 2 Day Air Other" at bounding box center [312, 166] width 256 height 19
click at [337, 162] on select "Choose a method... Ground Next Day Early AM Next Day Air 2 Day Air Other" at bounding box center [312, 166] width 256 height 19
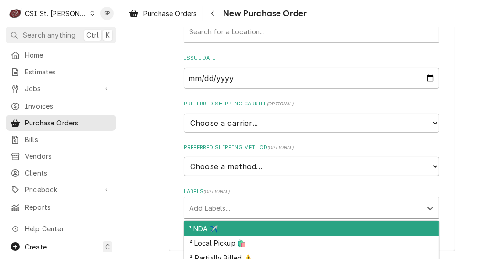
click at [312, 203] on div "Labels" at bounding box center [303, 208] width 228 height 17
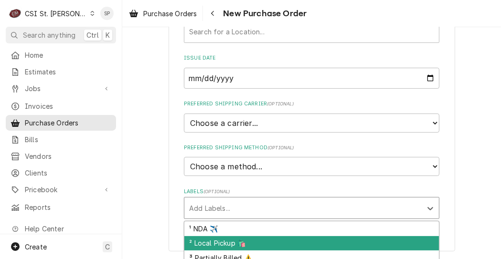
click at [245, 241] on div "² Local Pickup 🛍️" at bounding box center [311, 244] width 255 height 15
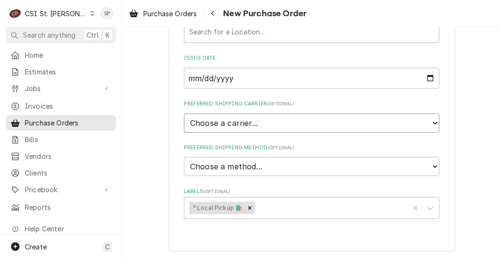
click at [339, 119] on select "Choose a carrier... U.S. Postal Service [DOMAIN_NAME] FedEx UPS DHL Express DHL…" at bounding box center [312, 123] width 256 height 19
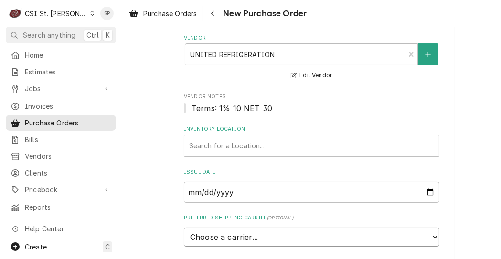
scroll to position [49, 0]
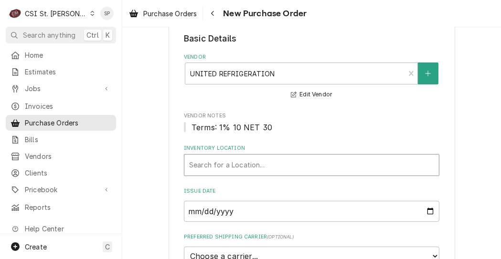
click at [278, 164] on div "Inventory Location" at bounding box center [311, 165] width 245 height 17
click at [285, 165] on div "Inventory Location" at bounding box center [311, 165] width 245 height 17
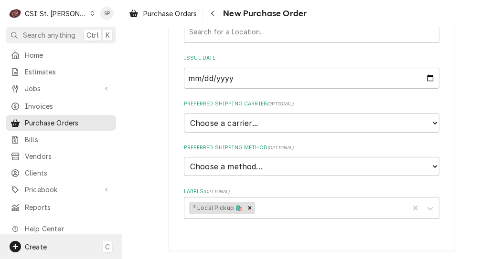
click at [31, 248] on span "Create" at bounding box center [36, 247] width 22 height 8
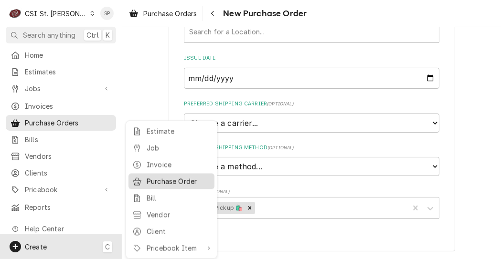
click at [191, 179] on div "Purchase Order" at bounding box center [179, 182] width 64 height 10
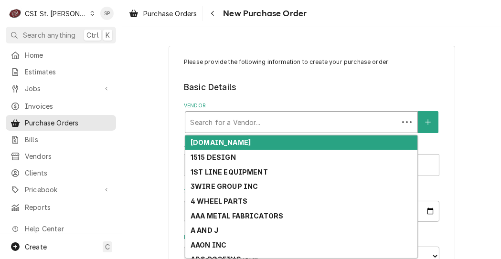
click at [313, 124] on div "Vendor" at bounding box center [292, 122] width 204 height 17
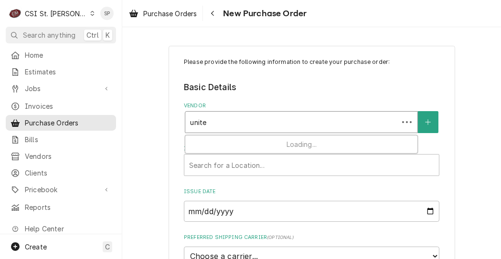
type input "united"
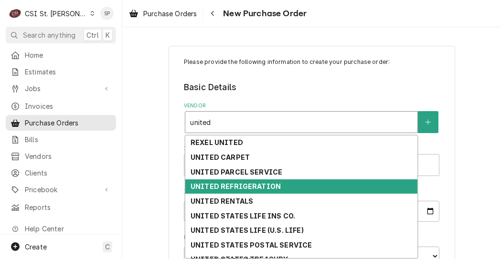
click at [302, 186] on div "UNITED REFRIGERATION" at bounding box center [301, 187] width 232 height 15
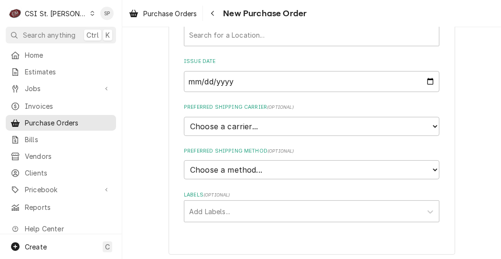
scroll to position [182, 0]
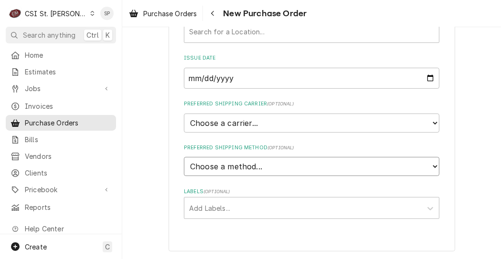
click at [431, 167] on select "Choose a method... Ground Next Day Early AM Next Day Air 2 Day Air Other" at bounding box center [312, 166] width 256 height 19
click at [307, 117] on select "Choose a carrier... U.S. Postal Service Stamps.com FedEx UPS DHL Express DHL EC…" at bounding box center [312, 123] width 256 height 19
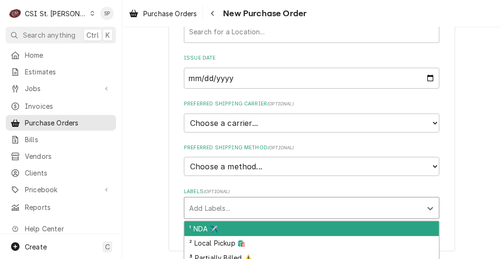
click at [232, 212] on div "Labels" at bounding box center [303, 208] width 228 height 17
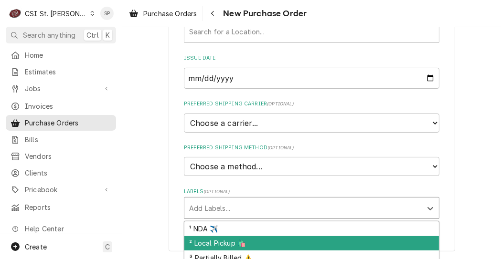
click at [213, 239] on div "² Local Pickup 🛍️" at bounding box center [311, 244] width 255 height 15
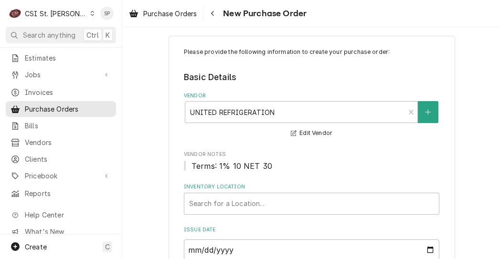
scroll to position [0, 0]
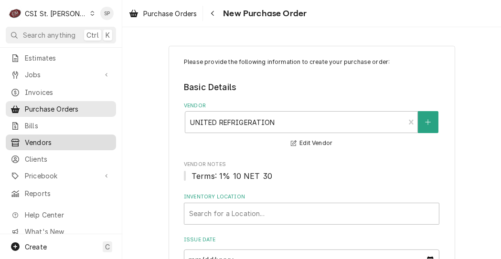
click at [26, 138] on span "Vendors" at bounding box center [68, 143] width 86 height 10
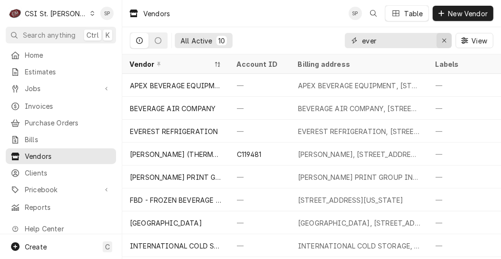
click at [441, 40] on div "Erase input" at bounding box center [445, 41] width 10 height 10
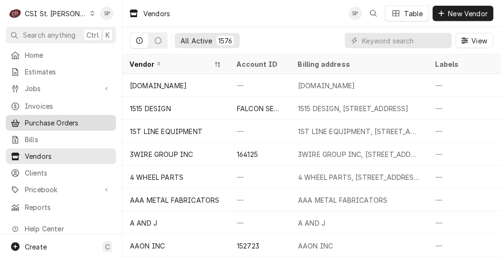
click at [64, 126] on link "Purchase Orders" at bounding box center [61, 123] width 110 height 16
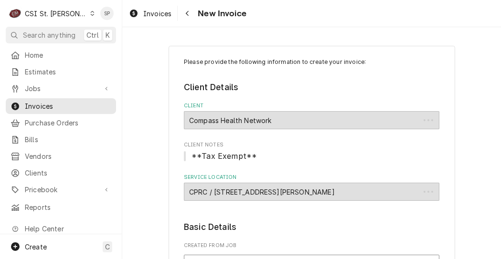
type textarea "x"
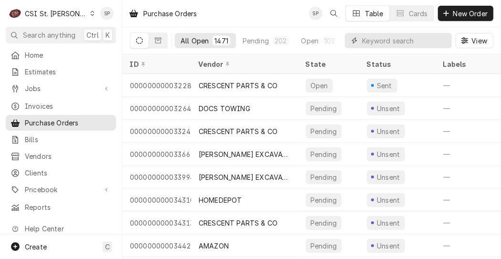
click at [366, 42] on input "Dynamic Content Wrapper" at bounding box center [404, 40] width 85 height 15
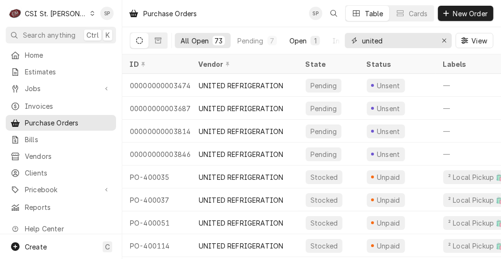
type input "united"
click at [301, 43] on div "Open" at bounding box center [299, 41] width 18 height 10
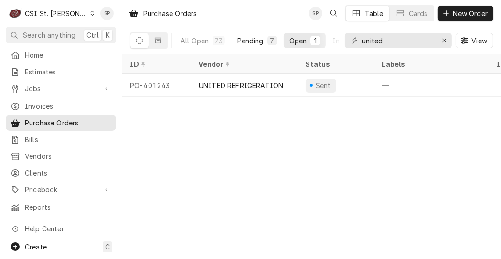
click at [244, 40] on div "Pending" at bounding box center [250, 41] width 26 height 10
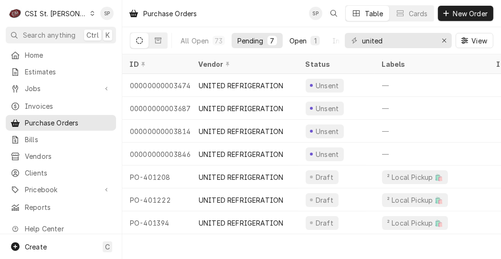
click at [297, 40] on div "Open" at bounding box center [299, 41] width 18 height 10
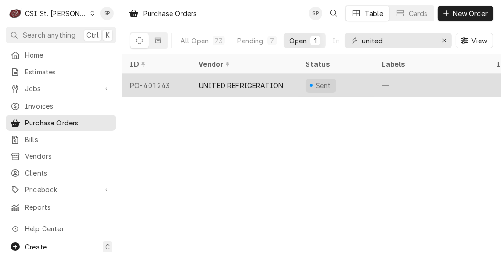
click at [157, 79] on div "PO-401243" at bounding box center [156, 85] width 69 height 23
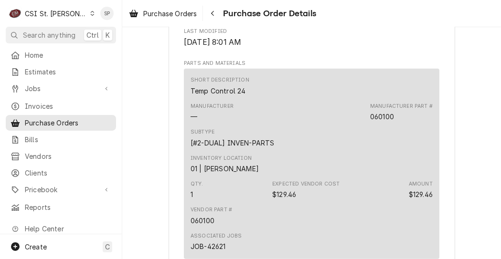
scroll to position [516, 0]
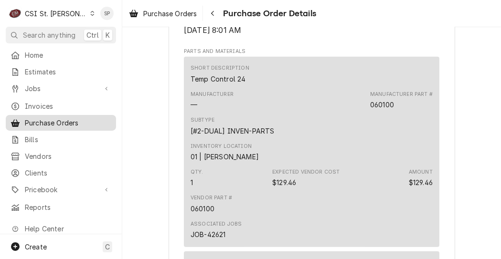
click at [43, 118] on span "Purchase Orders" at bounding box center [68, 123] width 86 height 10
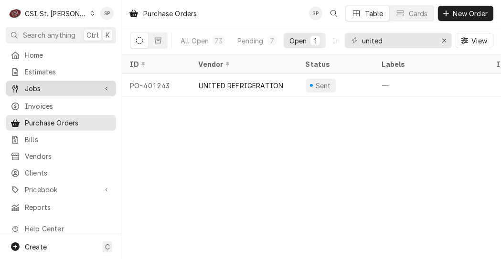
click at [51, 84] on span "Jobs" at bounding box center [61, 89] width 72 height 10
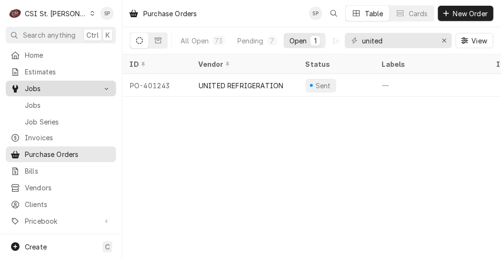
click at [51, 84] on span "Jobs" at bounding box center [61, 89] width 72 height 10
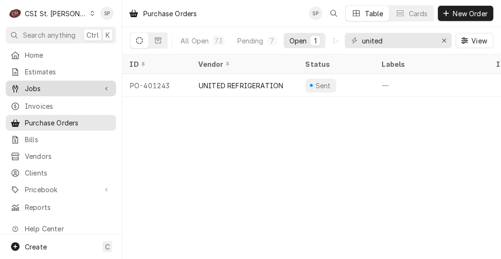
click at [51, 84] on span "Jobs" at bounding box center [61, 89] width 72 height 10
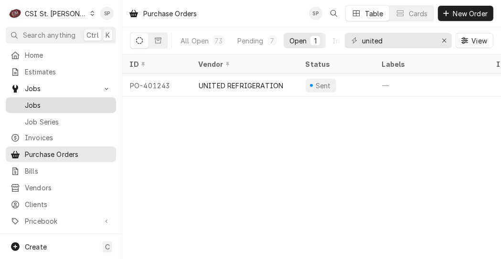
click at [30, 107] on span "Jobs" at bounding box center [68, 105] width 86 height 10
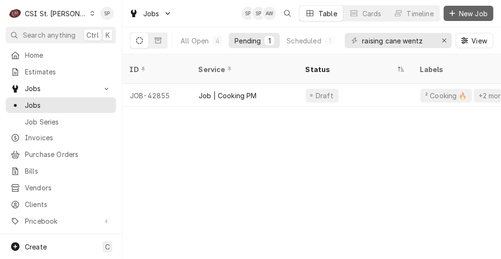
click at [464, 11] on span "New Job" at bounding box center [473, 14] width 32 height 10
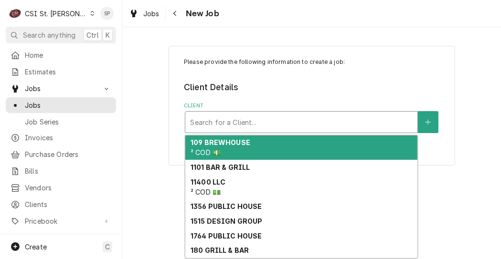
click at [359, 115] on div "Client" at bounding box center [301, 122] width 223 height 17
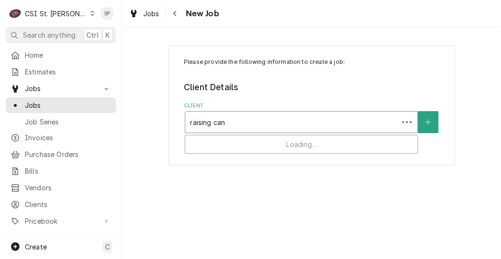
type input "raising cane"
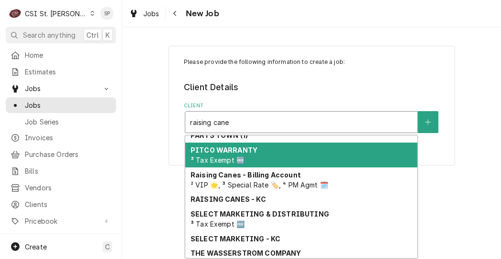
scroll to position [159, 0]
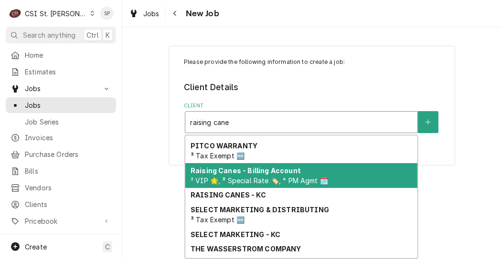
click at [258, 181] on span "² VIP 🌟, ³ Special Rate 🏷️, ⁴ PM Agmt 🗓️" at bounding box center [260, 181] width 138 height 8
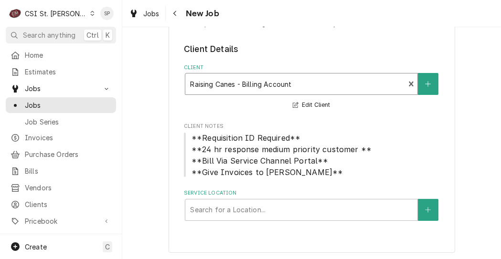
scroll to position [40, 0]
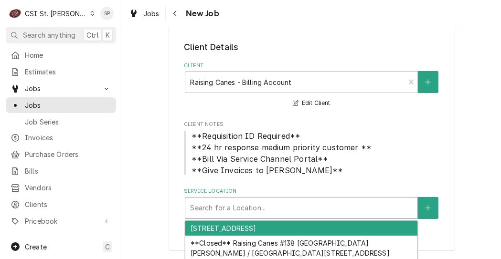
click at [311, 210] on div "Service Location" at bounding box center [301, 208] width 223 height 17
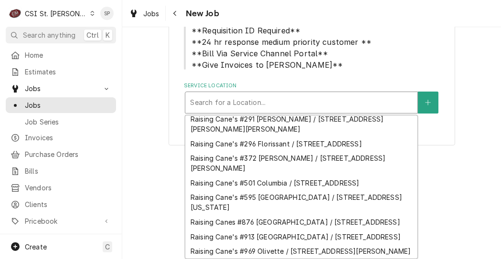
scroll to position [492, 0]
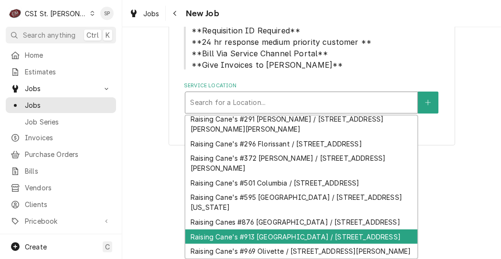
click at [215, 230] on div "Raising Cane's #913 Wentzville / 1580 Wentzville Pkwy, Wentzville, MO 63385" at bounding box center [301, 237] width 232 height 15
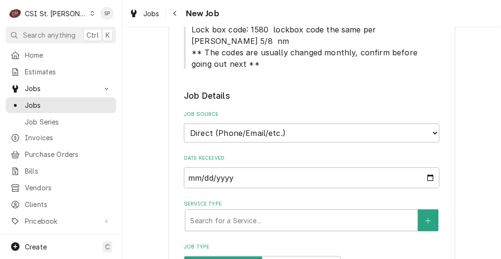
scroll to position [441, 0]
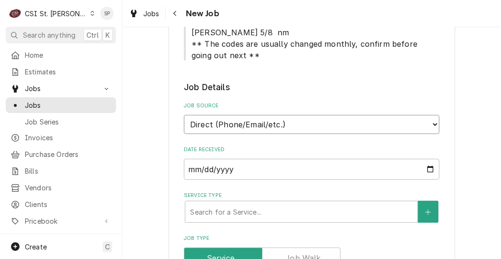
click at [431, 115] on select "Direct (Phone/Email/etc.) Service Channel Corrigo Ecotrak Other" at bounding box center [312, 124] width 256 height 19
select select "1"
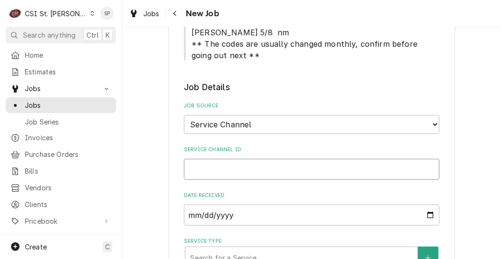
click at [208, 159] on input "Service Channel ID" at bounding box center [312, 169] width 256 height 21
type textarea "x"
type input "3"
type textarea "x"
type input "32"
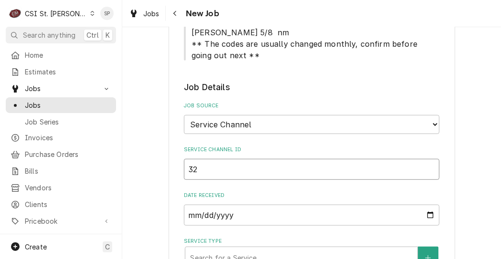
type textarea "x"
type input "327"
type textarea "x"
type input "3278"
type textarea "x"
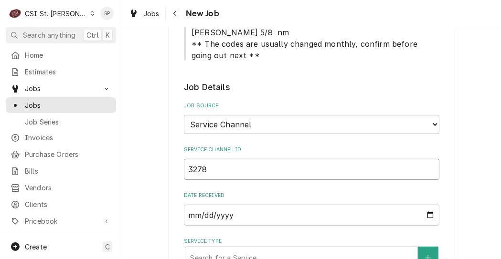
type input "32787"
type textarea "x"
type input "327879"
type textarea "x"
type input "3278798"
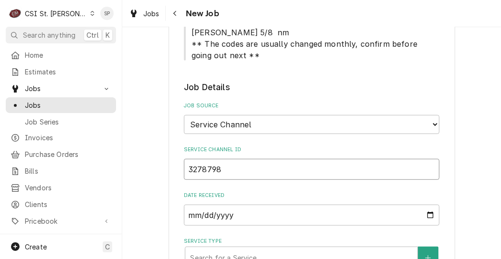
type textarea "x"
type input "32787988"
type textarea "x"
type input "327879881"
type textarea "x"
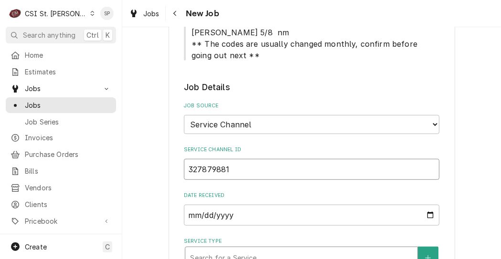
type input "327879881"
click at [224, 249] on div "Service Type" at bounding box center [301, 257] width 223 height 17
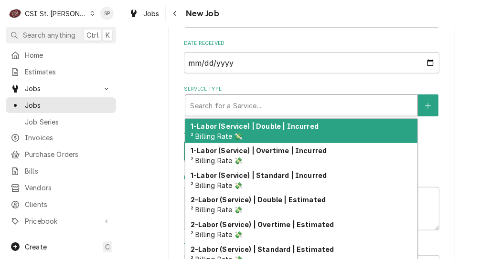
scroll to position [594, 0]
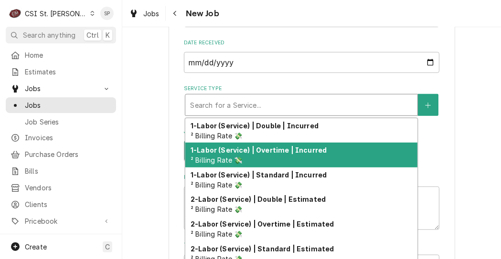
click at [261, 143] on div "1-Labor (Service) | Overtime | Incurred ² Billing Rate 💸" at bounding box center [301, 155] width 232 height 25
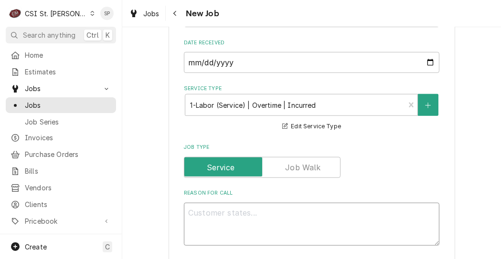
click at [231, 203] on textarea "Reason For Call" at bounding box center [312, 224] width 256 height 43
type textarea "x"
type textarea "f"
type textarea "x"
type textarea "fry"
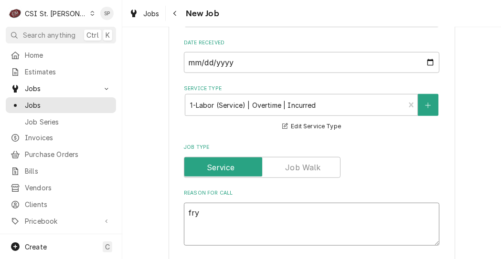
type textarea "x"
type textarea "frye"
type textarea "x"
type textarea "fryer"
type textarea "x"
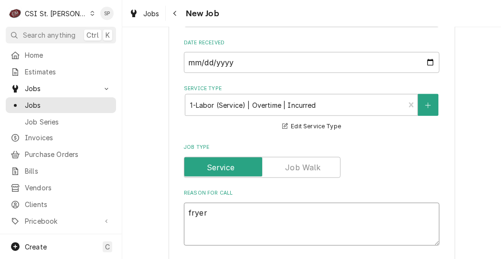
type textarea "fryer"
type textarea "x"
type textarea "fryer"
type textarea "x"
type textarea "fryer #"
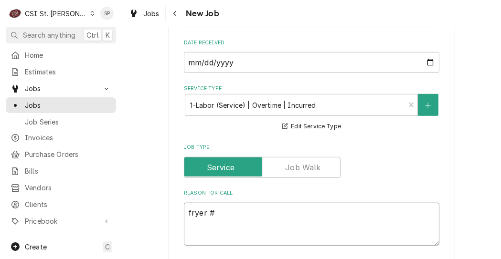
type textarea "x"
type textarea "fryer #2"
type textarea "x"
type textarea "fryer #2"
type textarea "x"
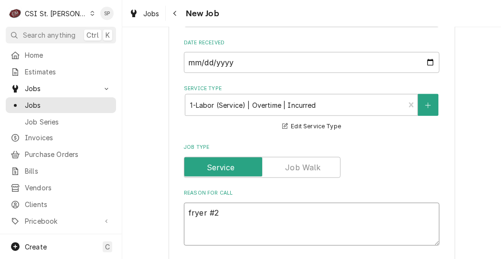
type textarea "fryer #2 o"
type textarea "x"
type textarea "fryer #2 ov"
type textarea "x"
type textarea "fryer #2 ove"
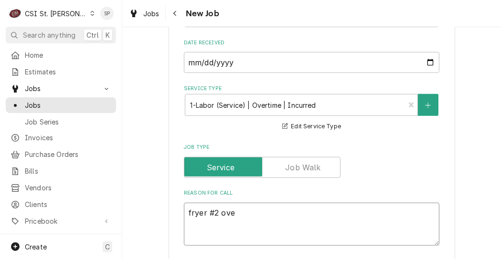
type textarea "x"
type textarea "fryer #2 over"
type textarea "x"
type textarea "fryer #2 overh"
type textarea "x"
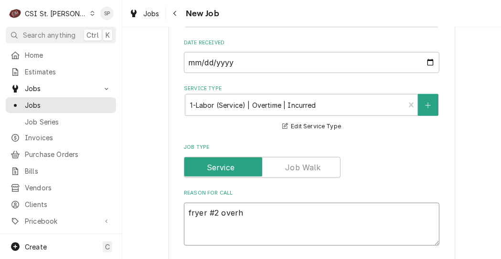
type textarea "fryer #2 overhe"
type textarea "x"
type textarea "fryer #2 overhea"
type textarea "x"
type textarea "fryer #2 overheat"
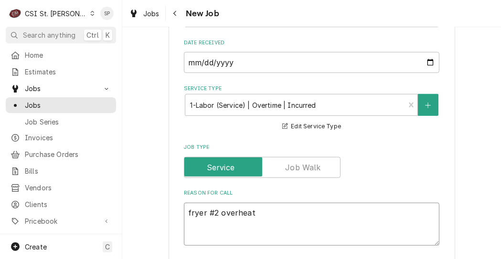
type textarea "x"
type textarea "fryer #2 overheati"
type textarea "x"
type textarea "fryer #2 overheatin"
type textarea "x"
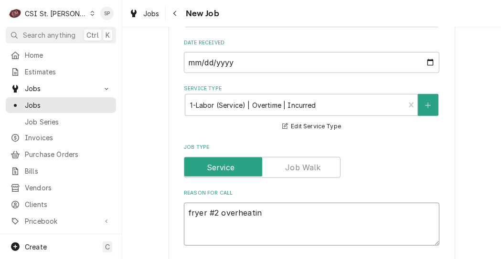
type textarea "fryer #2 overheating"
type textarea "x"
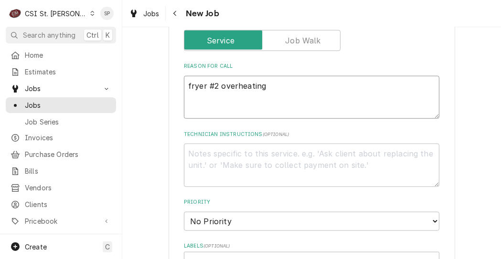
scroll to position [728, 0]
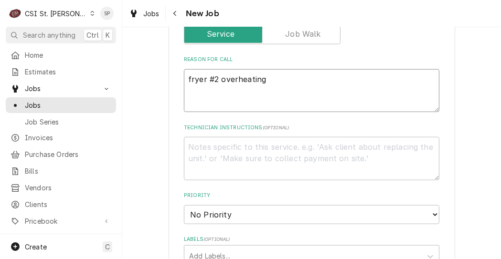
type textarea "fryer #2 overheating"
click at [429, 205] on select "No Priority Urgent High Medium Low" at bounding box center [312, 214] width 256 height 19
select select "1"
click at [184, 205] on select "No Priority Urgent High Medium Low" at bounding box center [312, 214] width 256 height 19
click at [200, 248] on div "Labels" at bounding box center [303, 256] width 228 height 17
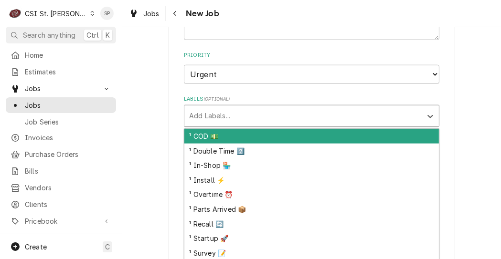
scroll to position [881, 0]
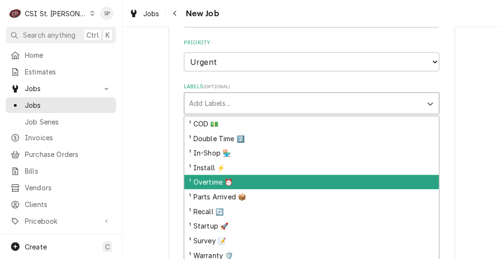
click at [259, 175] on div "¹ Overtime ⏰" at bounding box center [311, 182] width 255 height 15
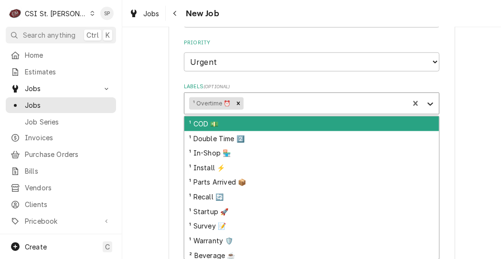
click at [428, 103] on icon "Labels" at bounding box center [431, 104] width 6 height 3
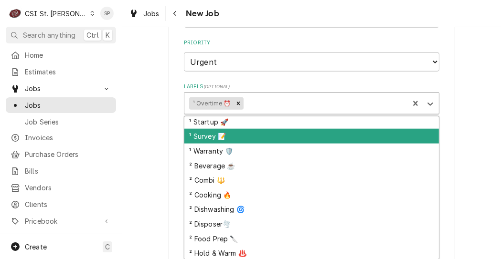
scroll to position [95, 0]
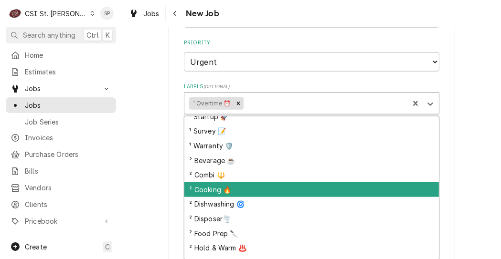
click at [204, 183] on div "² Cooking 🔥" at bounding box center [311, 190] width 255 height 15
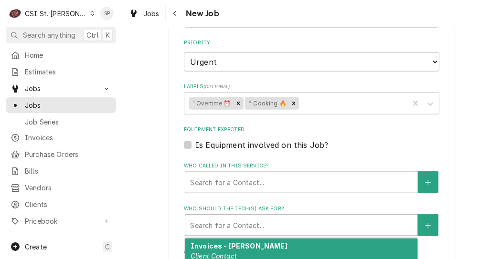
click at [214, 217] on div "Who should the tech(s) ask for?" at bounding box center [301, 225] width 223 height 17
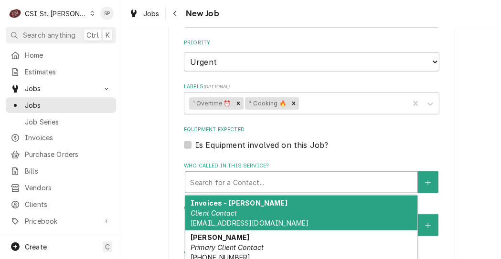
click at [226, 174] on div "Who called in this service?" at bounding box center [301, 182] width 223 height 17
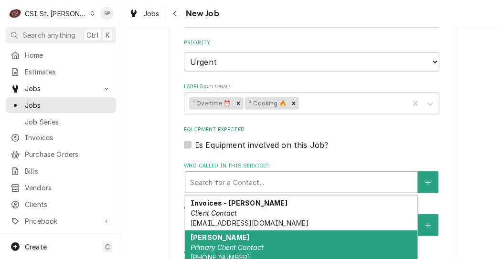
click at [215, 254] on span "(636) 399-1299 jcosta@raisingcanes.com" at bounding box center [250, 263] width 118 height 18
type textarea "x"
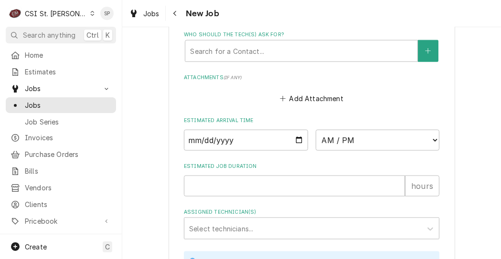
scroll to position [1072, 0]
click at [290, 129] on input "Date" at bounding box center [246, 139] width 124 height 21
type input "2025-10-04"
type textarea "x"
click at [430, 129] on select "AM / PM 6:00 AM 6:15 AM 6:30 AM 6:45 AM 7:00 AM 7:15 AM 7:30 AM 7:45 AM 8:00 AM…" at bounding box center [378, 139] width 124 height 21
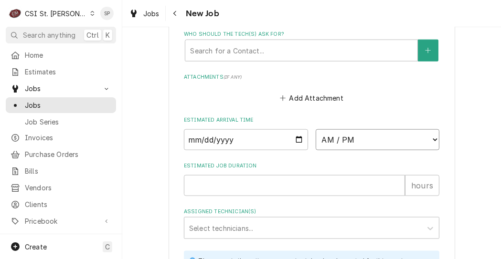
select select "10:00:00"
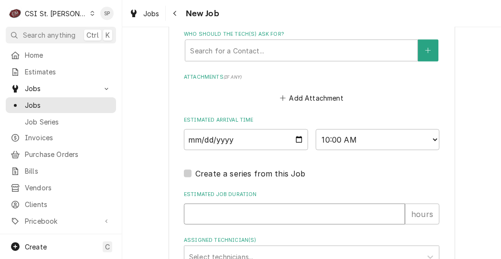
click at [328, 204] on input "Estimated Job Duration" at bounding box center [294, 214] width 221 height 21
click at [325, 204] on input "Estimated Job Duration" at bounding box center [294, 214] width 221 height 21
type textarea "x"
type input "2"
type textarea "x"
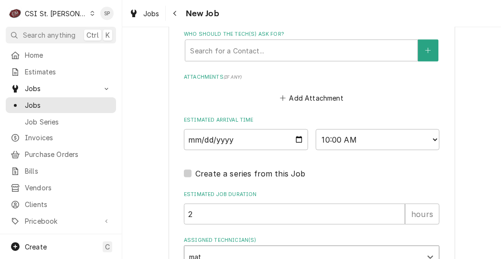
type input "matt"
type textarea "x"
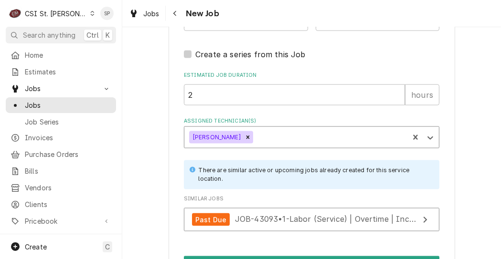
scroll to position [1206, 0]
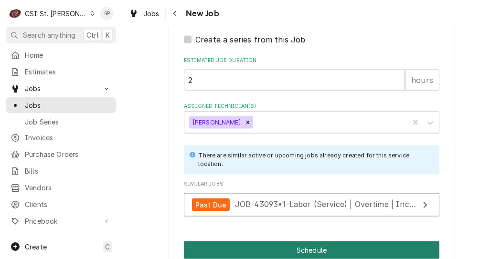
click at [342, 242] on button "Schedule" at bounding box center [312, 251] width 256 height 18
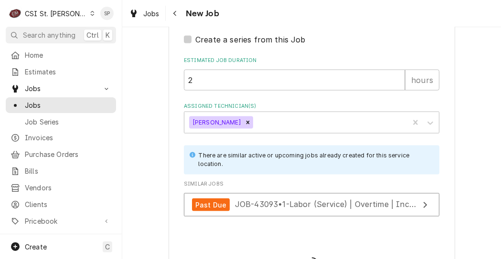
scroll to position [1197, 0]
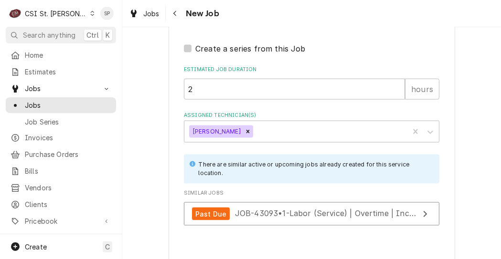
type textarea "x"
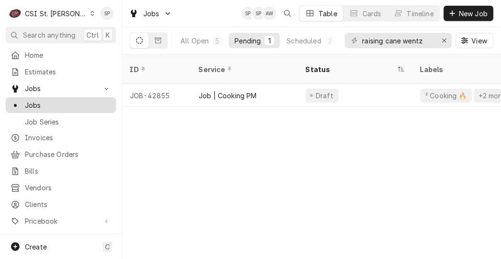
click at [78, 102] on span "Jobs" at bounding box center [68, 105] width 86 height 10
click at [443, 40] on icon "Erase input" at bounding box center [444, 41] width 4 height 4
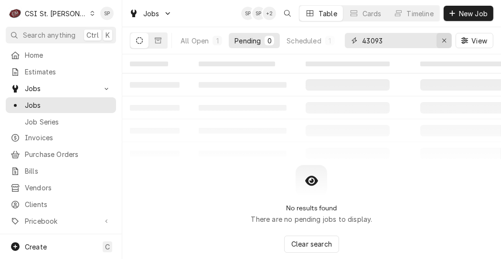
type input "43093"
click at [443, 40] on icon "Erase input" at bounding box center [444, 41] width 4 height 4
